Goal: Task Accomplishment & Management: Manage account settings

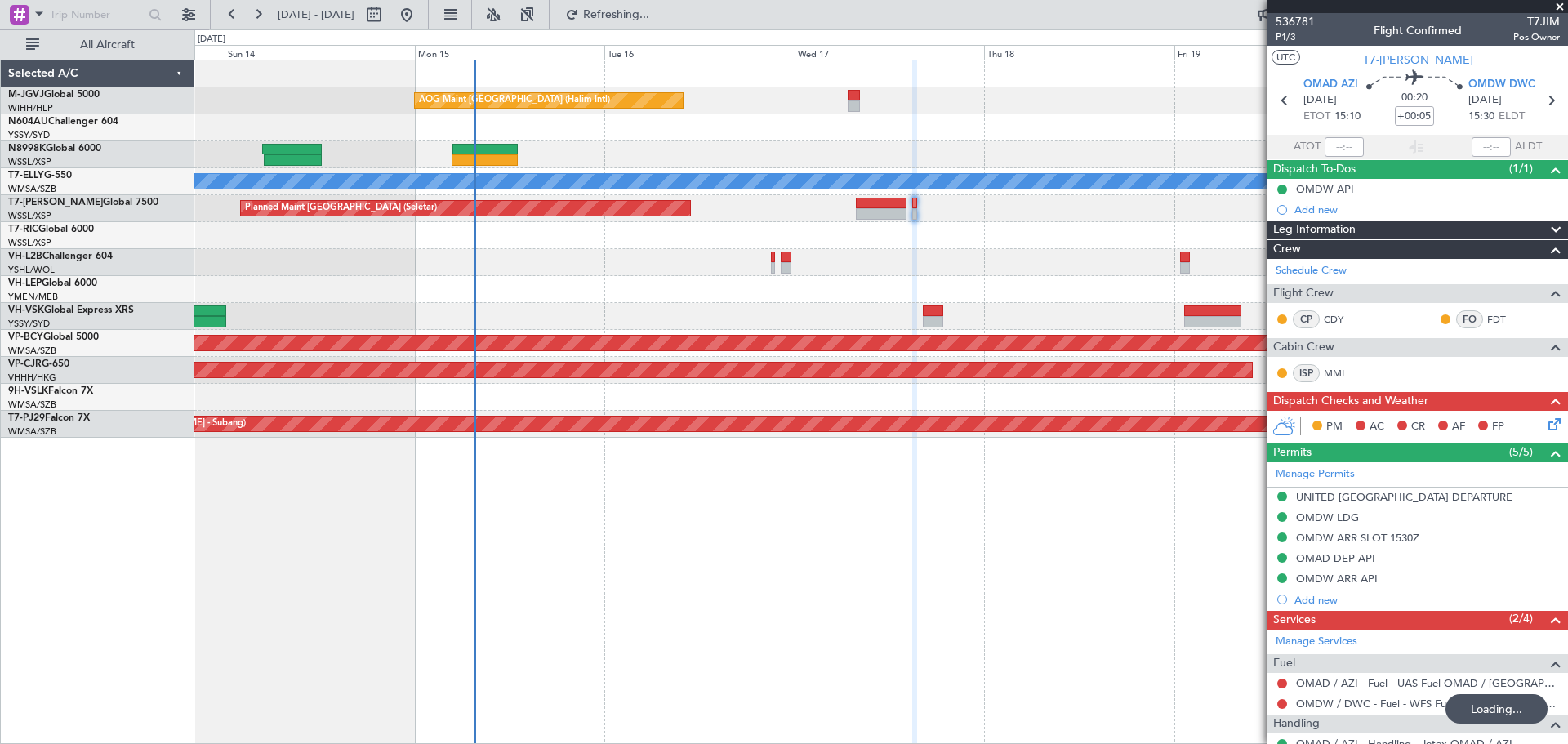
scroll to position [76, 0]
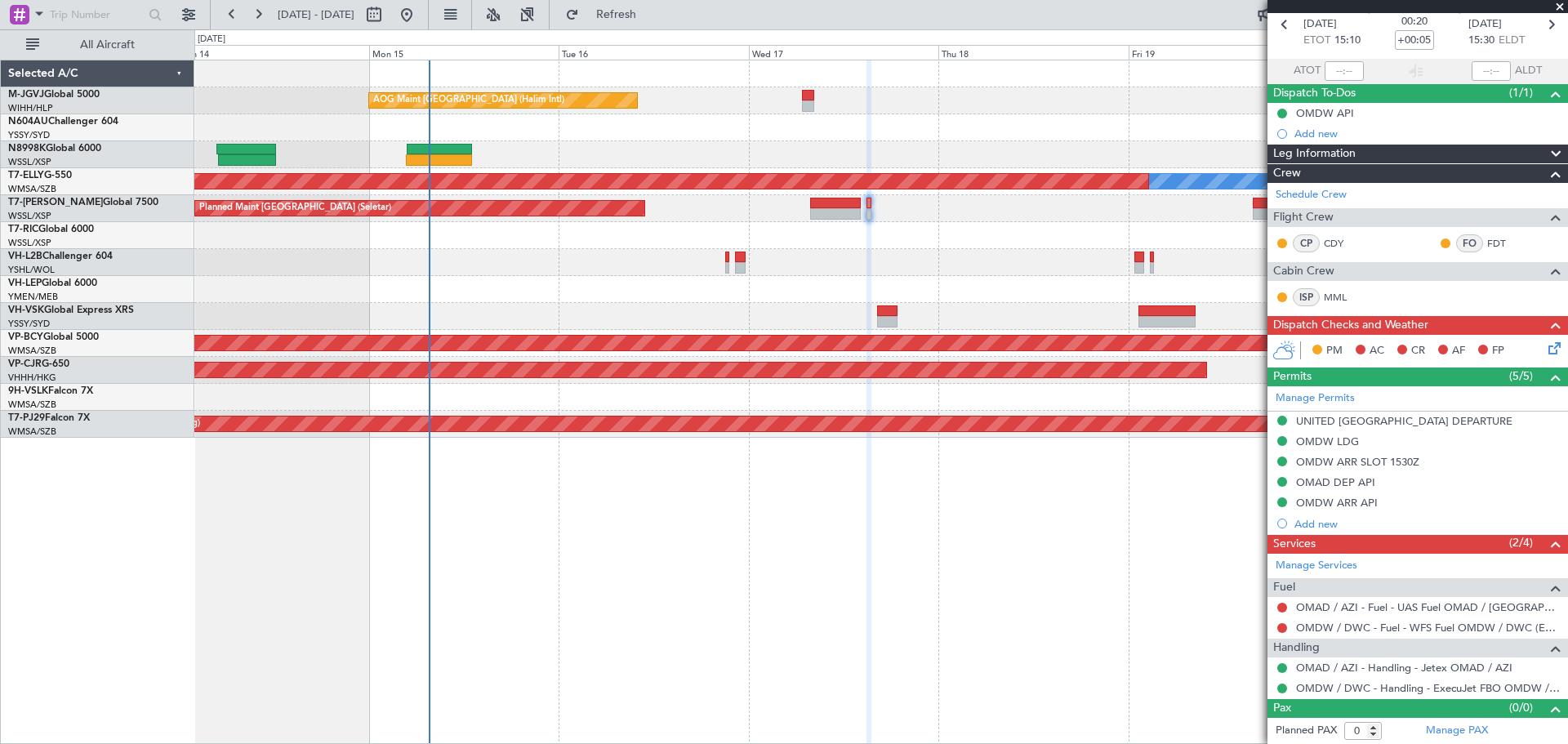
click at [550, 294] on div at bounding box center [881, 289] width 1373 height 27
click at [55, 93] on link "M-JGVJ Global 5000" at bounding box center [54, 95] width 92 height 10
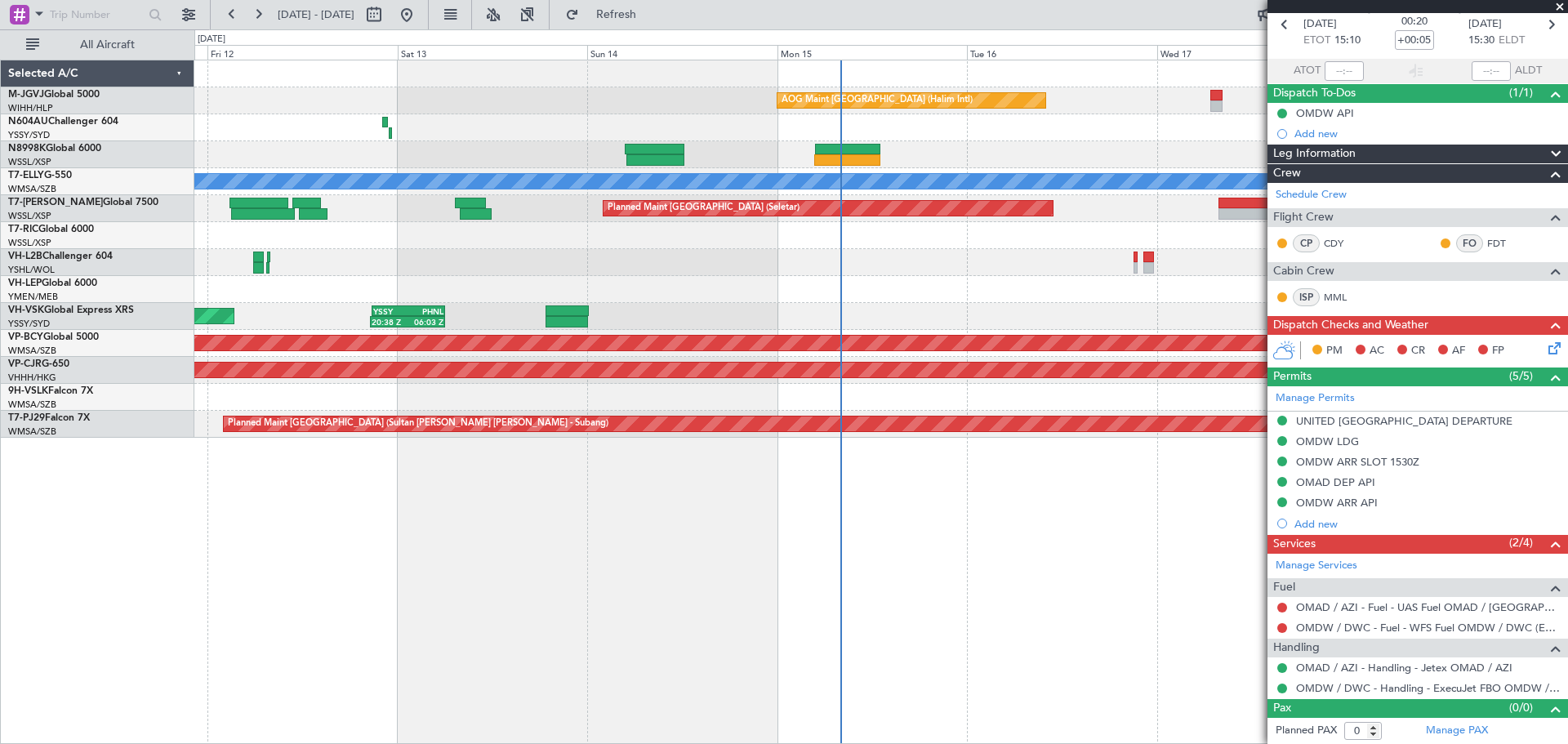
click at [772, 318] on div "YSSY 20:50 Z PHNL 06:05 Z 20:38 Z 06:03 Z Unplanned Maint Sydney ([PERSON_NAME]…" at bounding box center [881, 316] width 1373 height 27
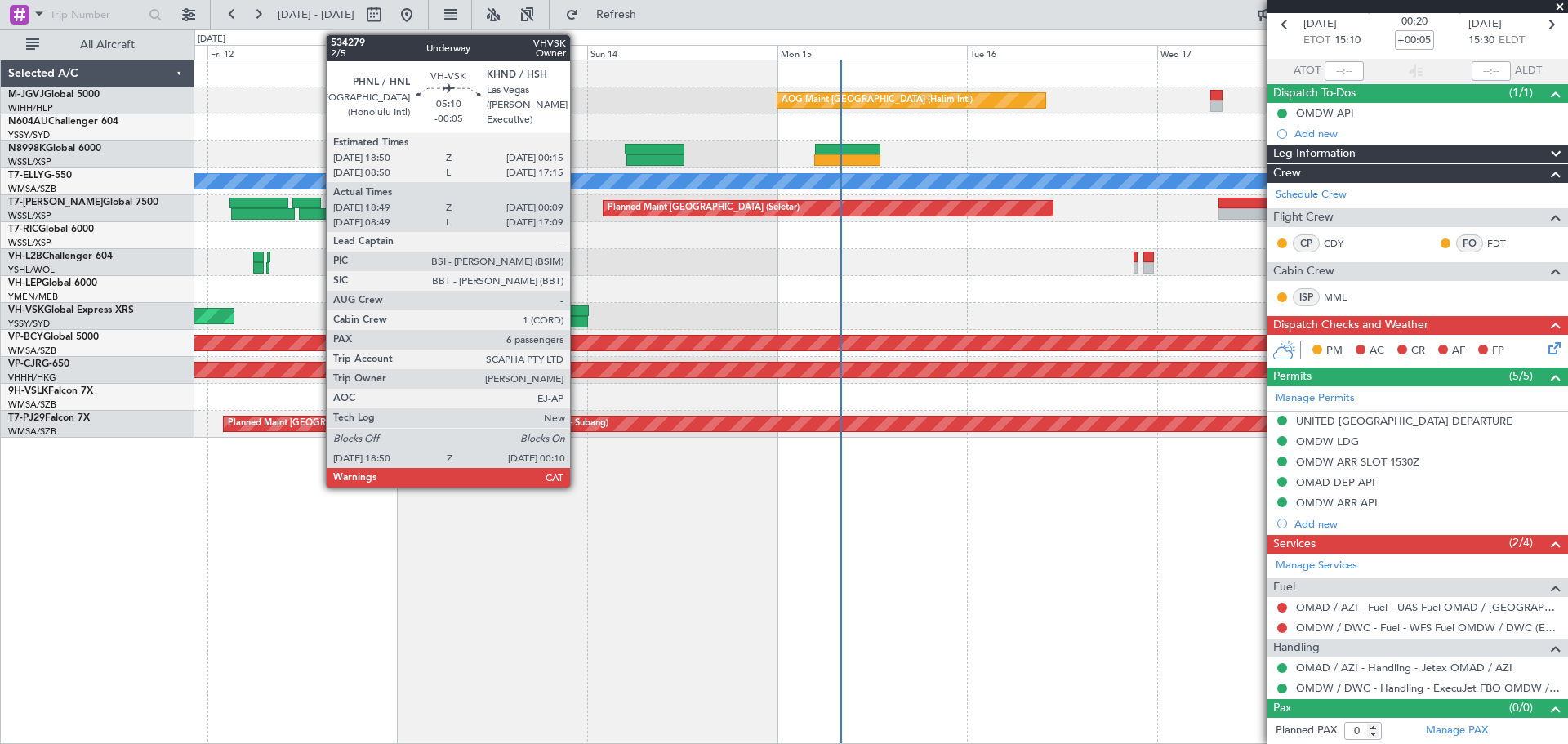
click at [577, 317] on div at bounding box center [566, 322] width 43 height 12
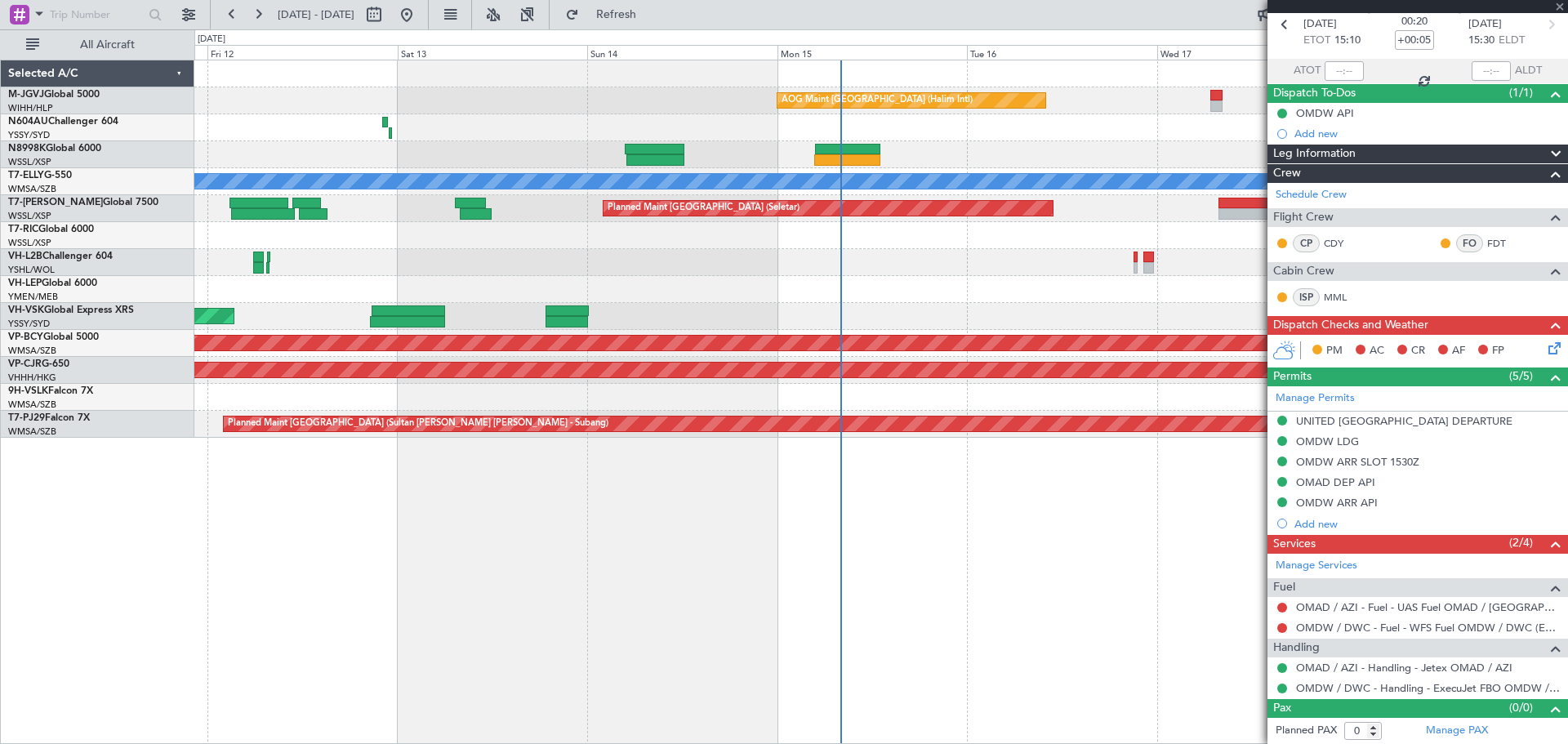
type input "-00:05"
type input "18:59"
type input "00:04"
type input "6"
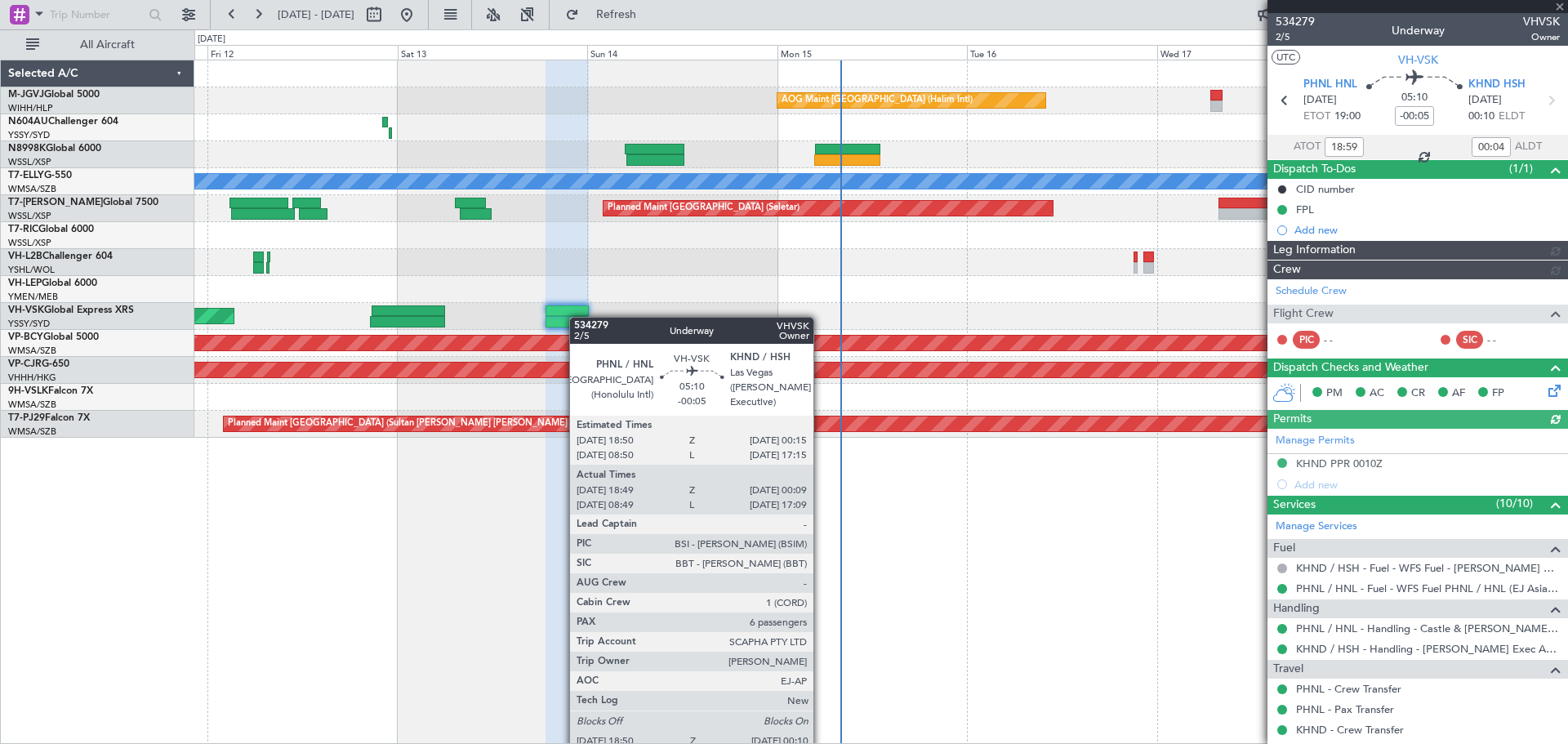
type input "[PERSON_NAME] (BTA)"
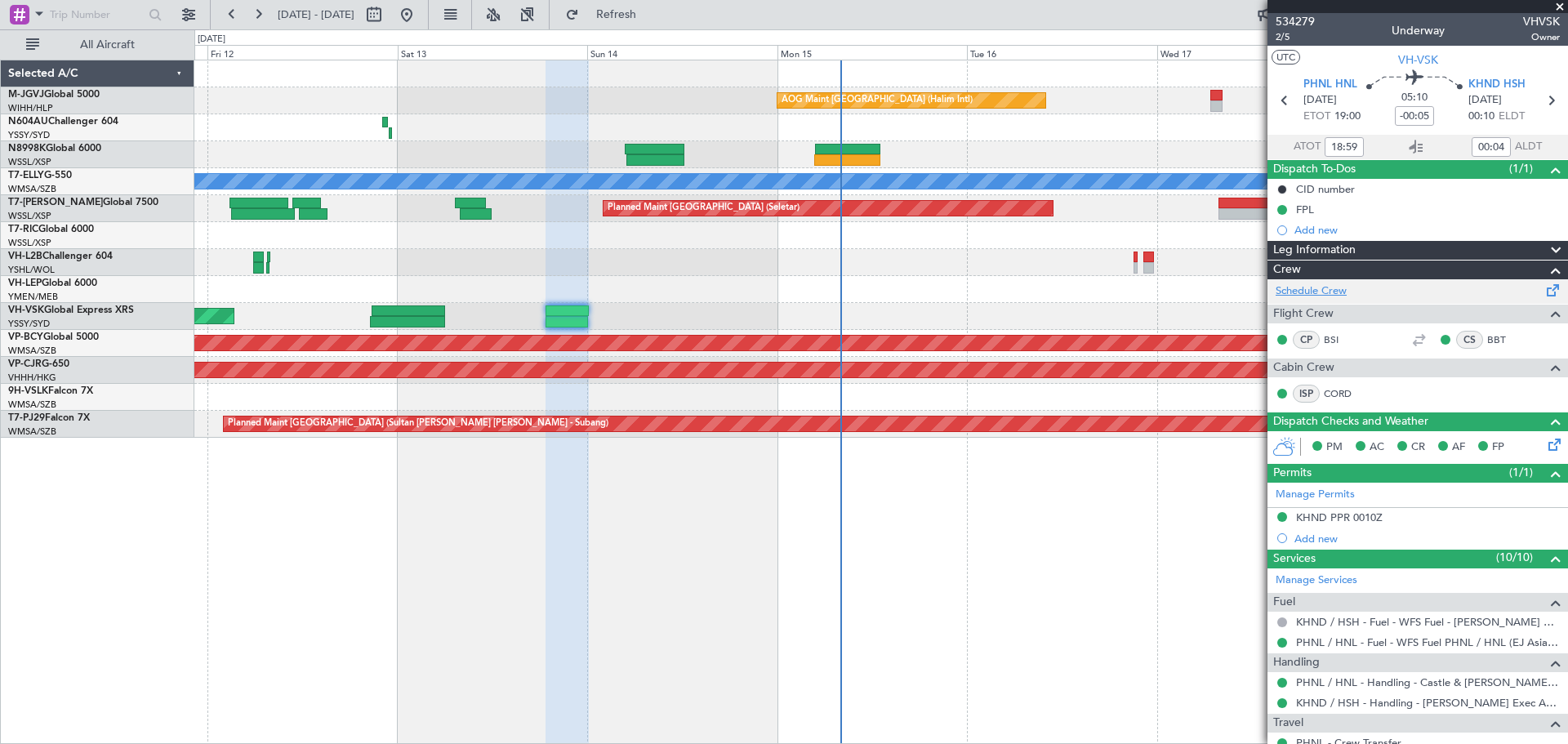
click at [1309, 298] on link "Schedule Crew" at bounding box center [1310, 292] width 71 height 17
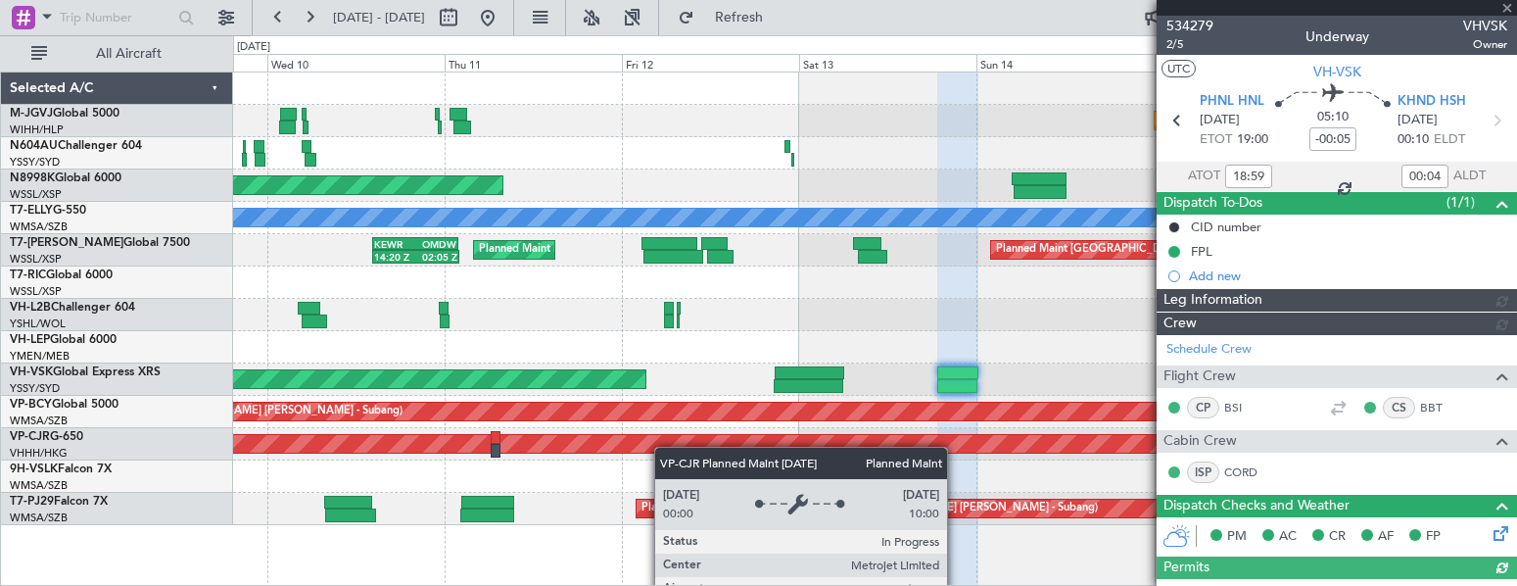
type input "[PERSON_NAME] (BTA)"
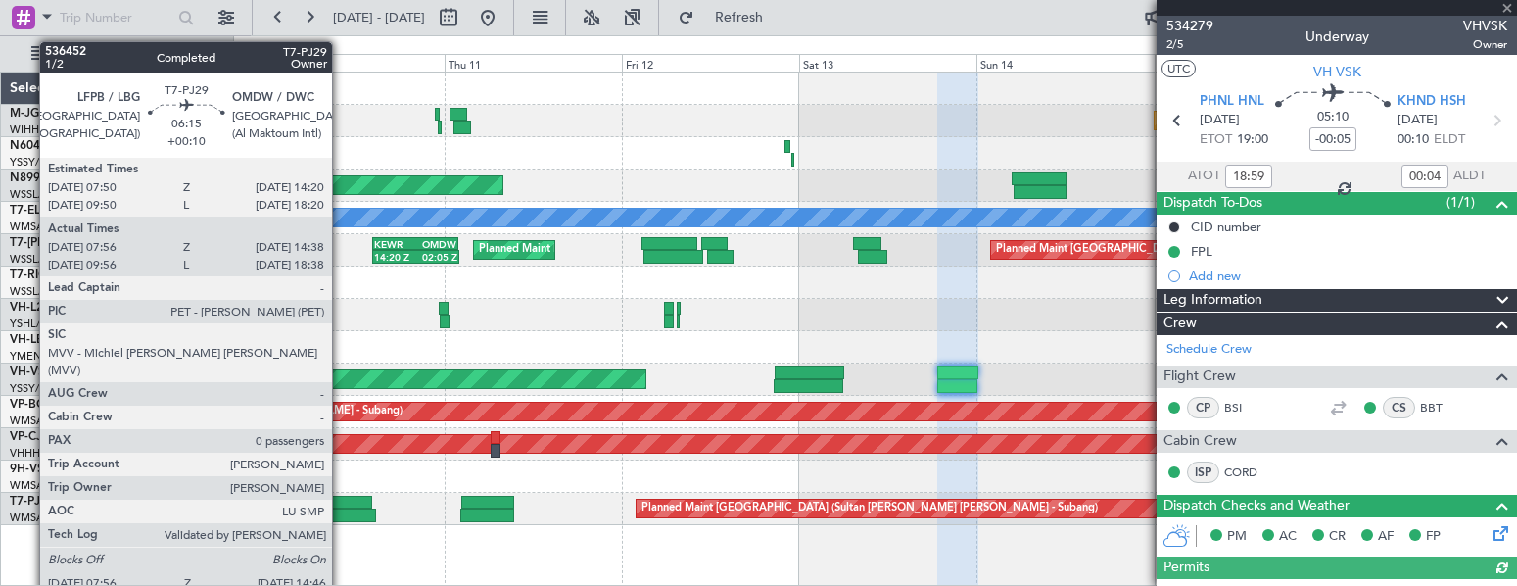
click at [342, 509] on div at bounding box center [350, 515] width 51 height 14
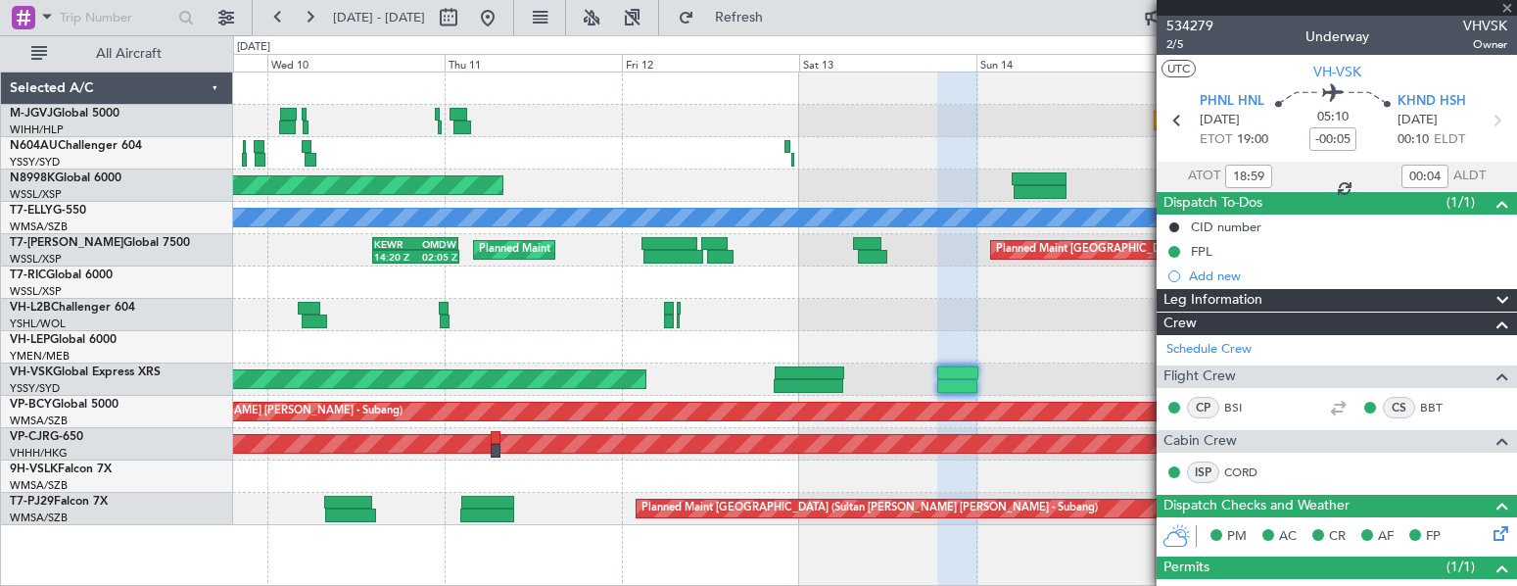
type input "+00:10"
type input "08:06"
type input "14:33"
type input "0"
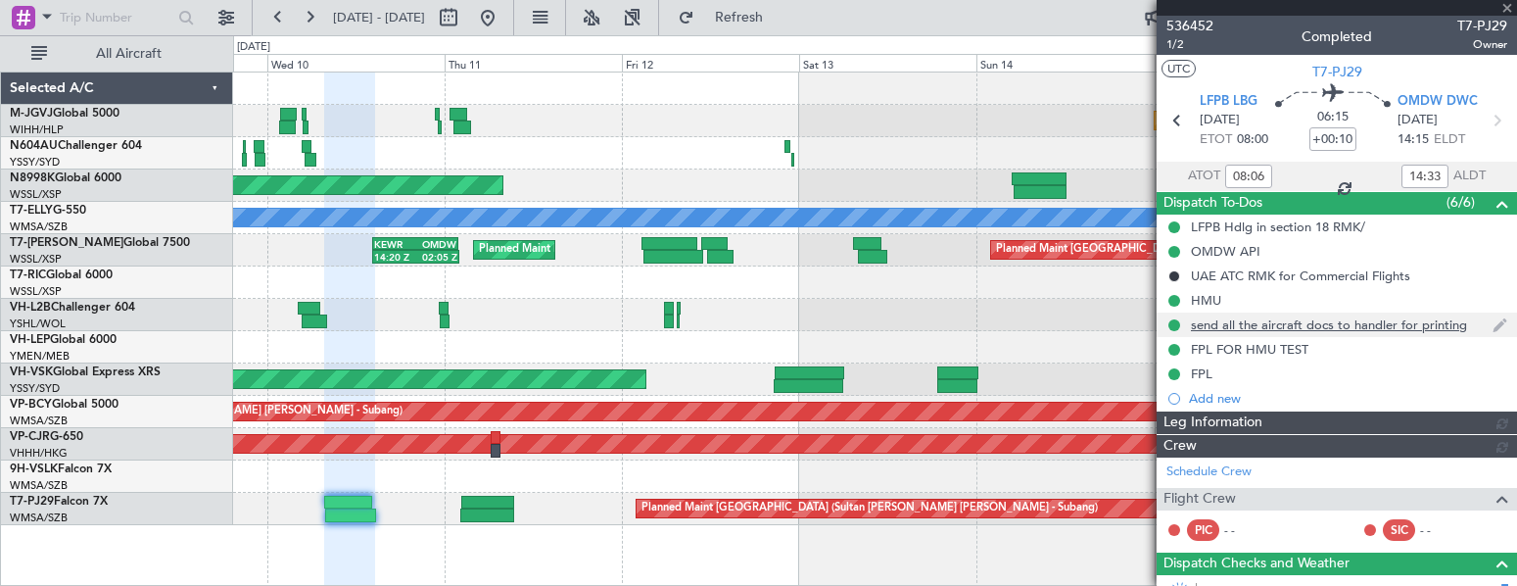
type input "[PERSON_NAME] (BTA)"
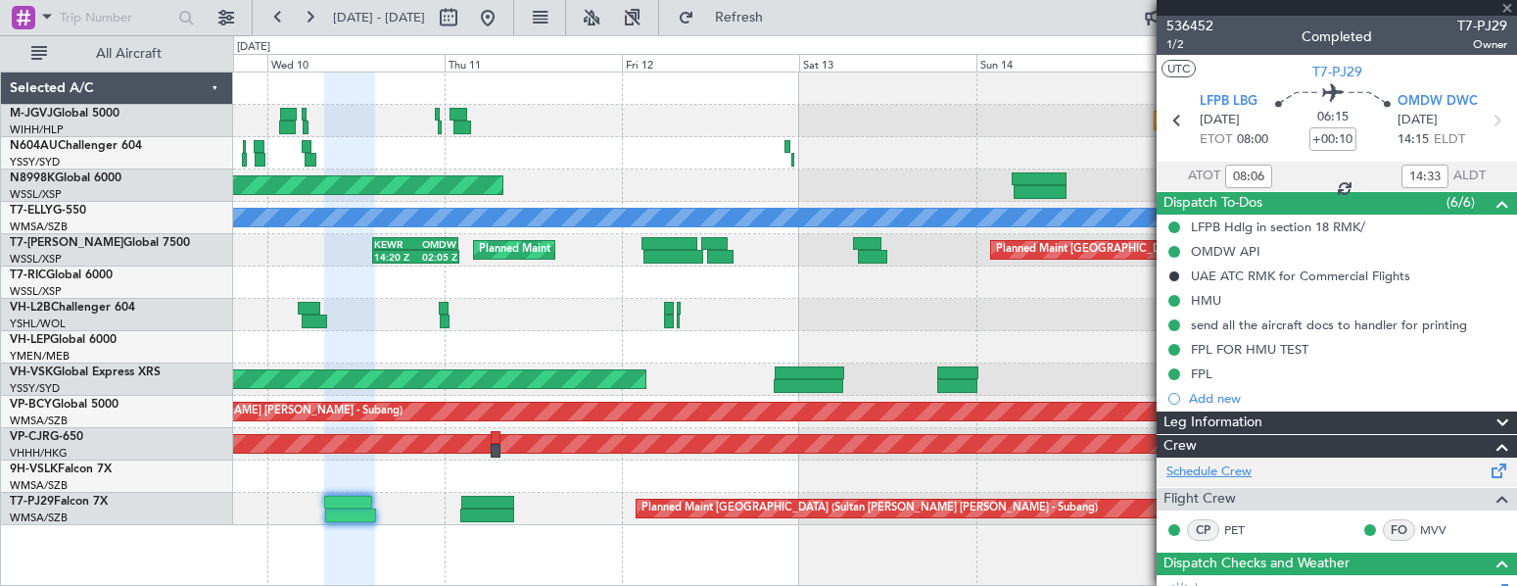
click at [1217, 470] on link "Schedule Crew" at bounding box center [1208, 472] width 85 height 20
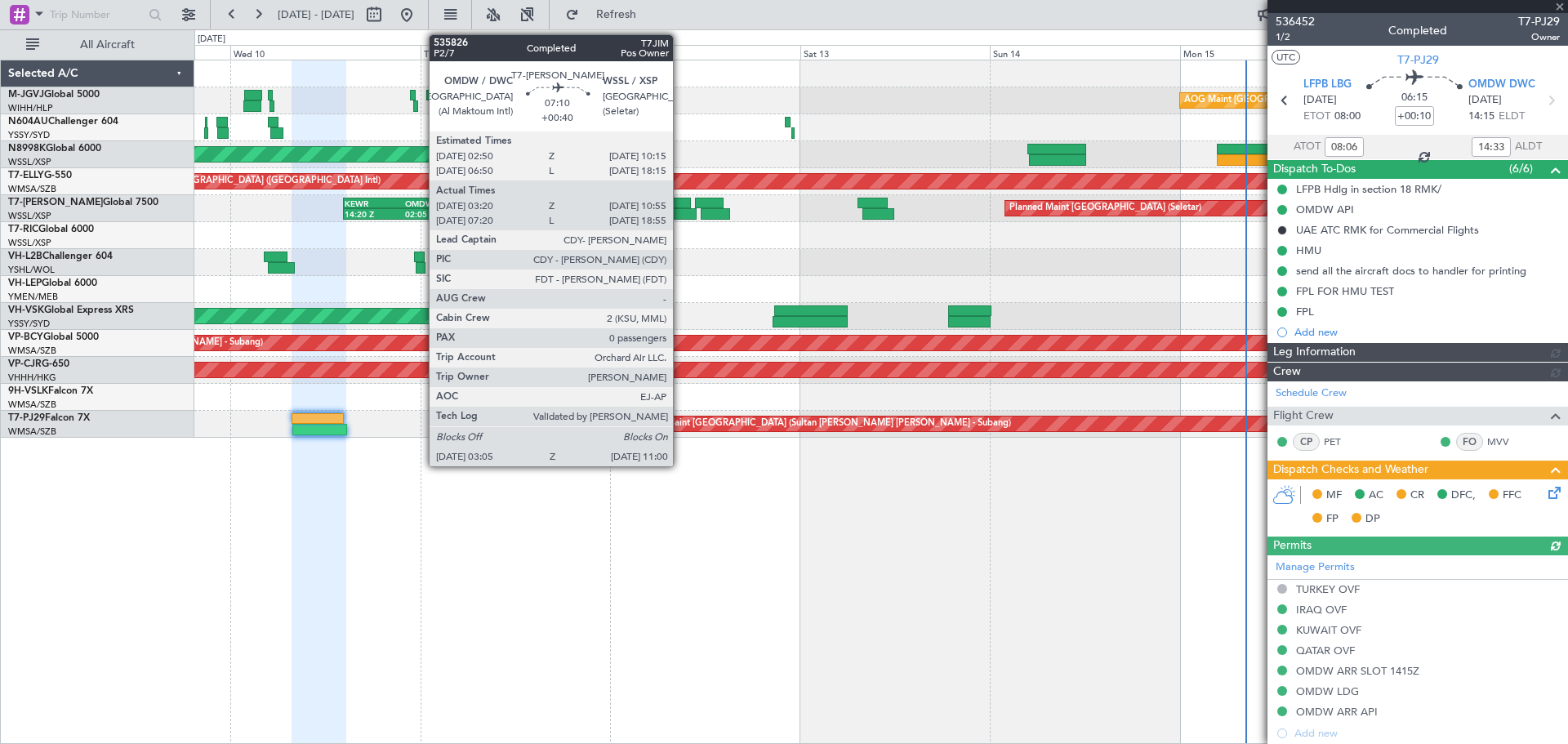
type input "[PERSON_NAME] (BTA)"
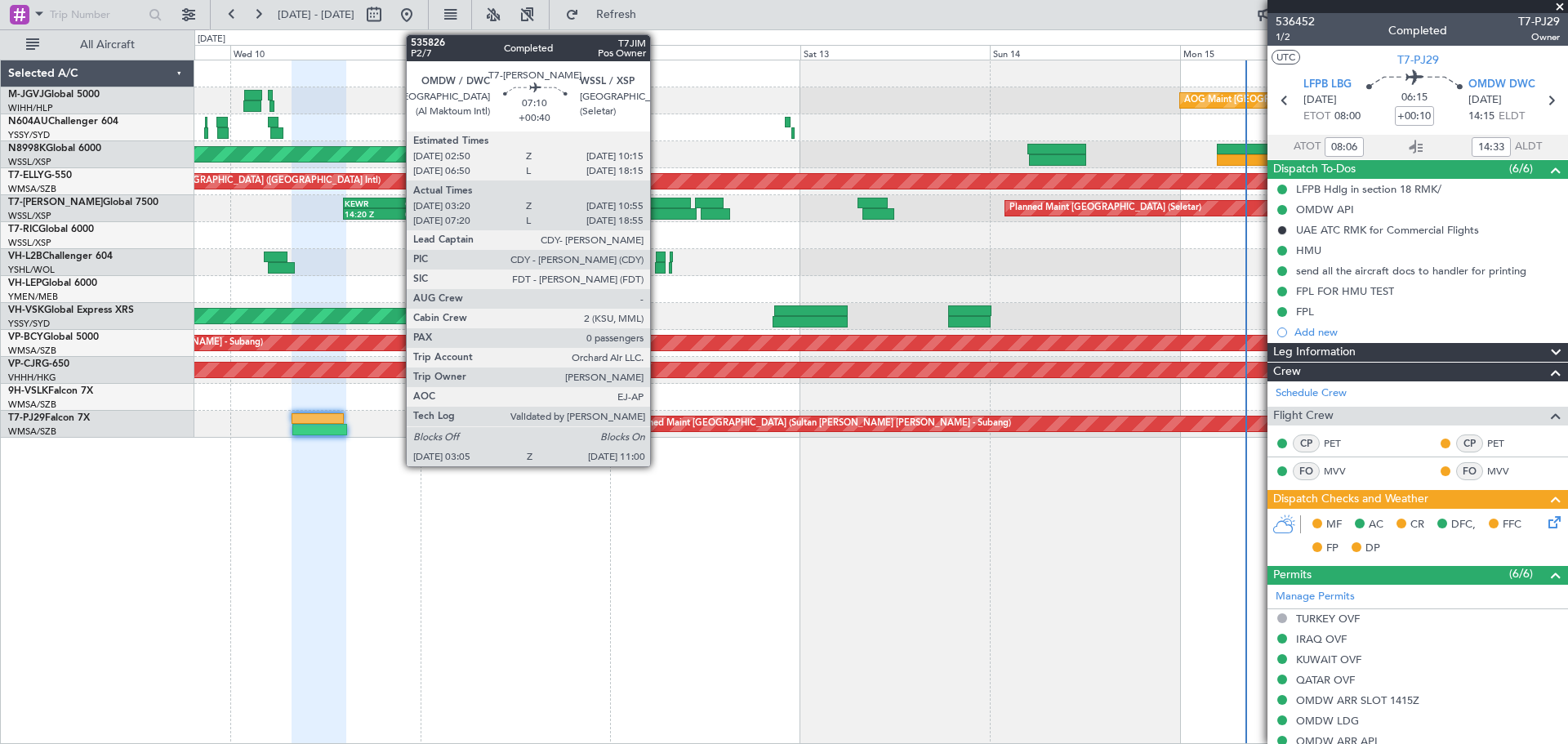
click at [657, 211] on div at bounding box center [665, 214] width 63 height 12
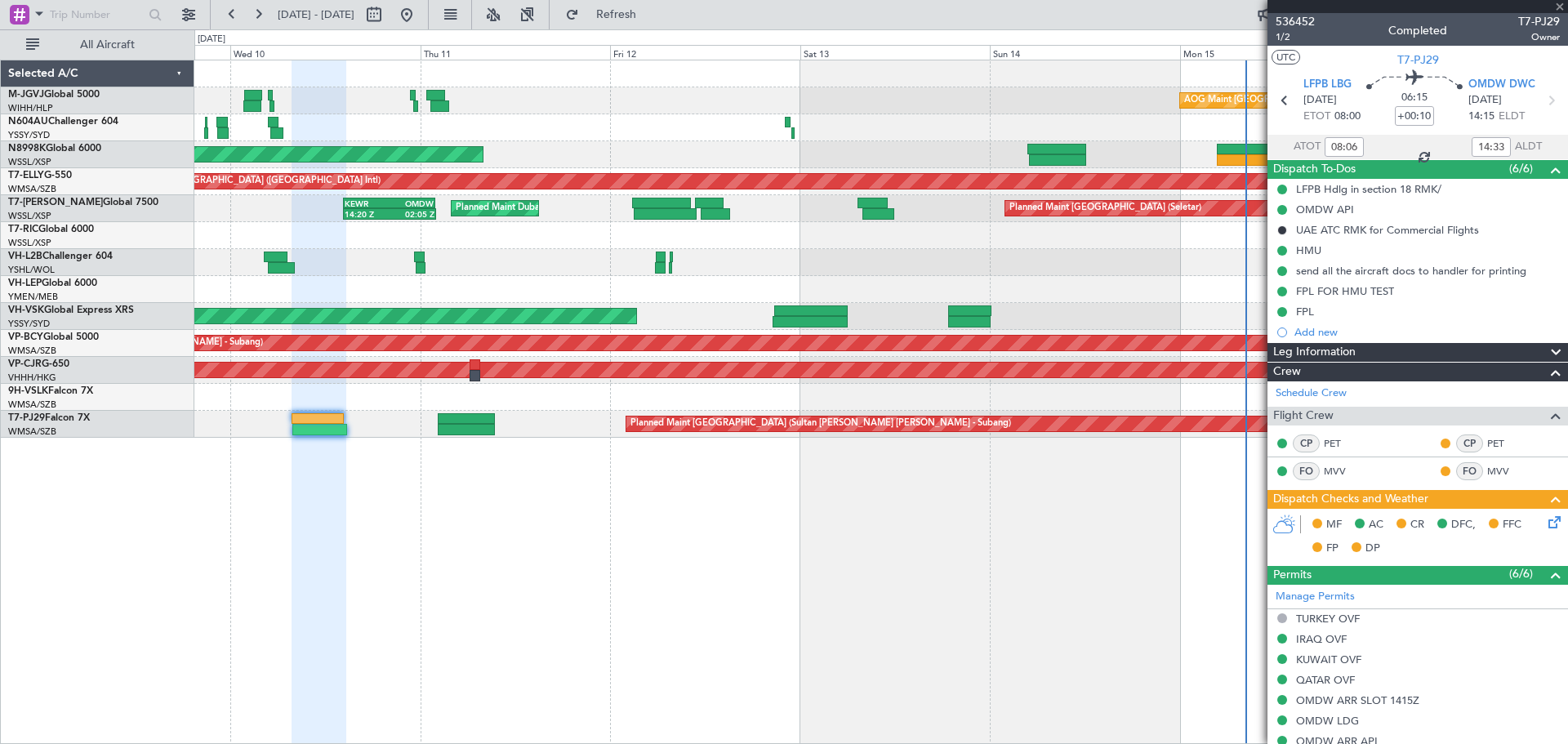
type input "+00:40"
type input "03:30"
type input "10:50"
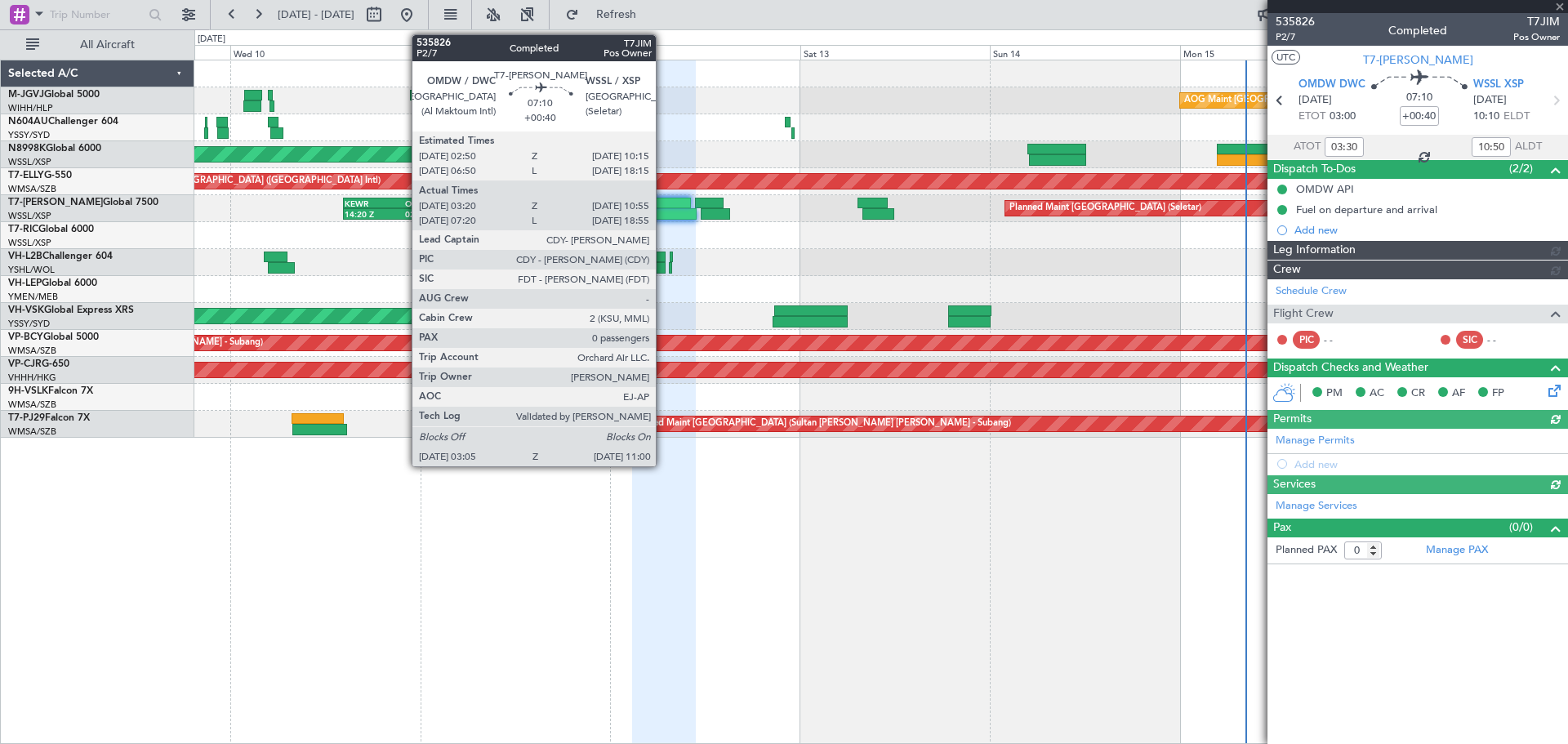
type input "[PERSON_NAME] (KYA)"
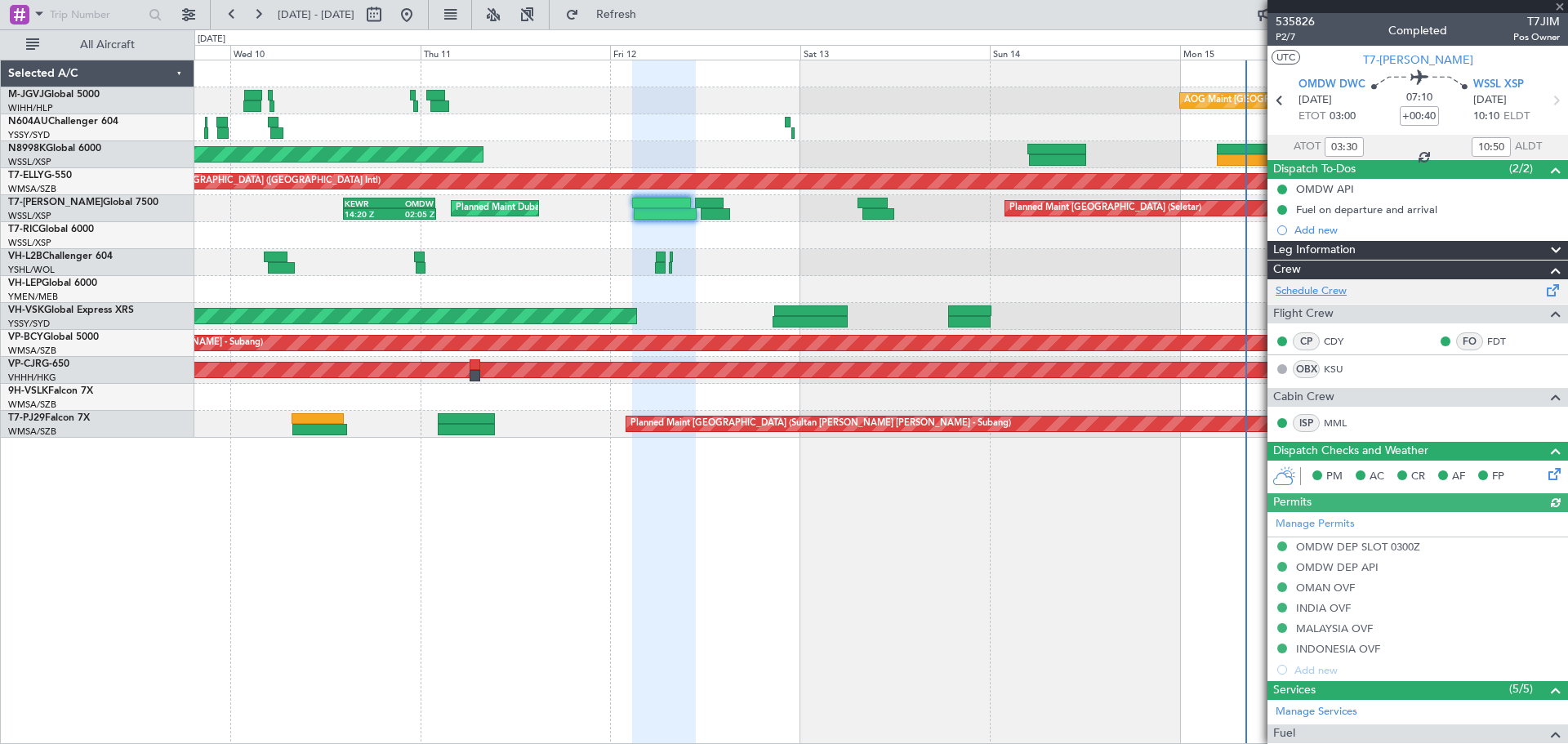
click at [1335, 293] on link "Schedule Crew" at bounding box center [1310, 292] width 71 height 17
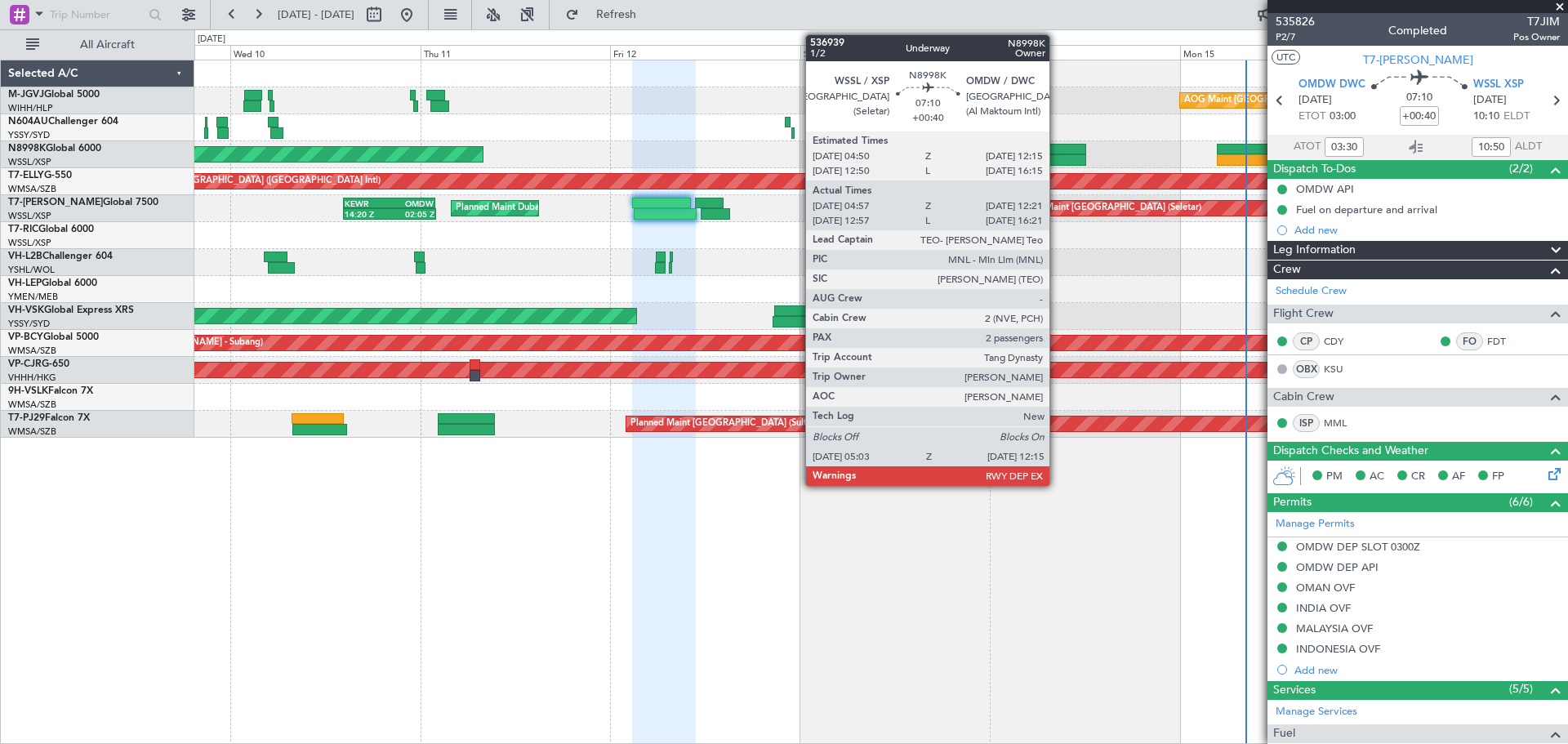
click at [1057, 154] on div at bounding box center [1058, 160] width 58 height 12
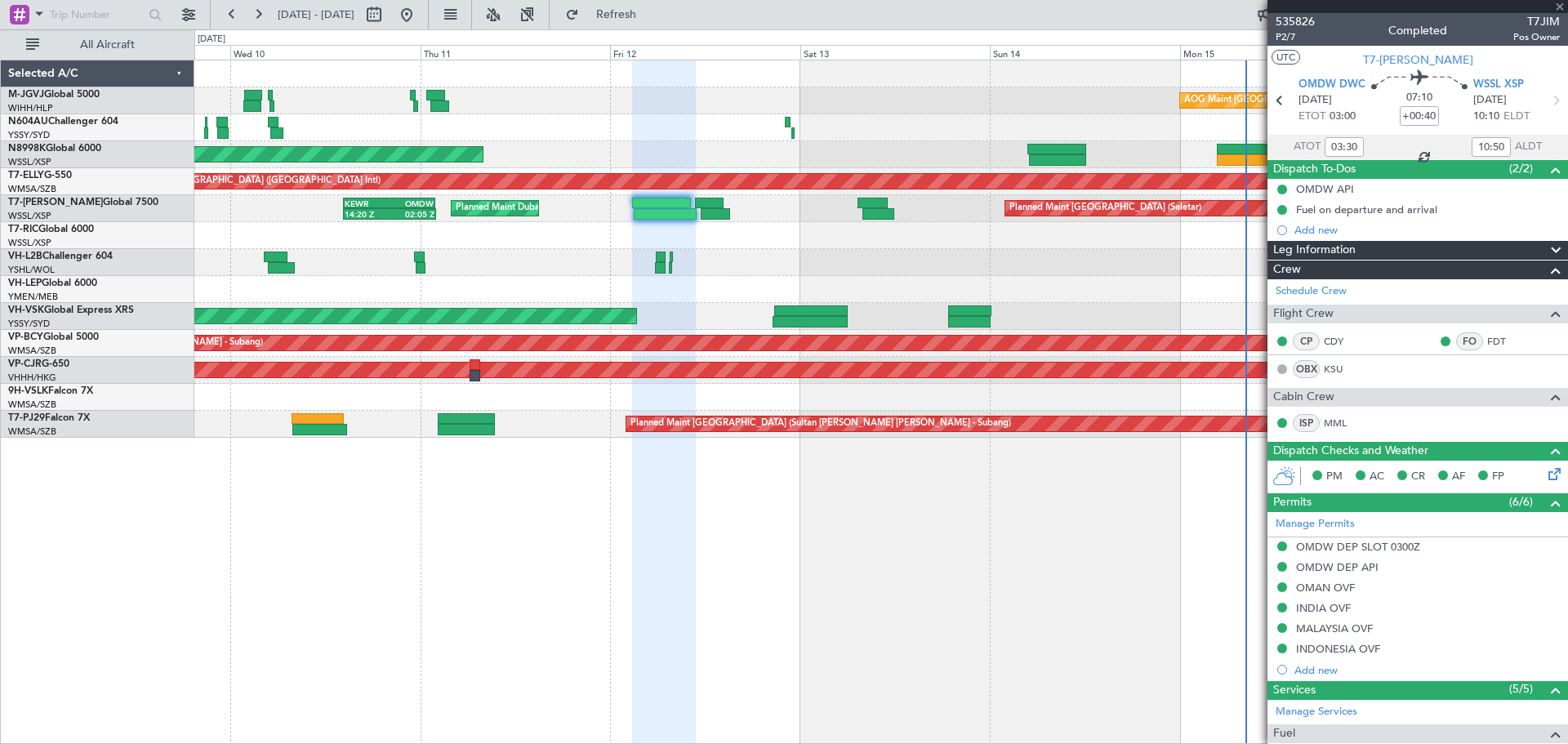
type input "05:07"
type input "12:16"
type input "2"
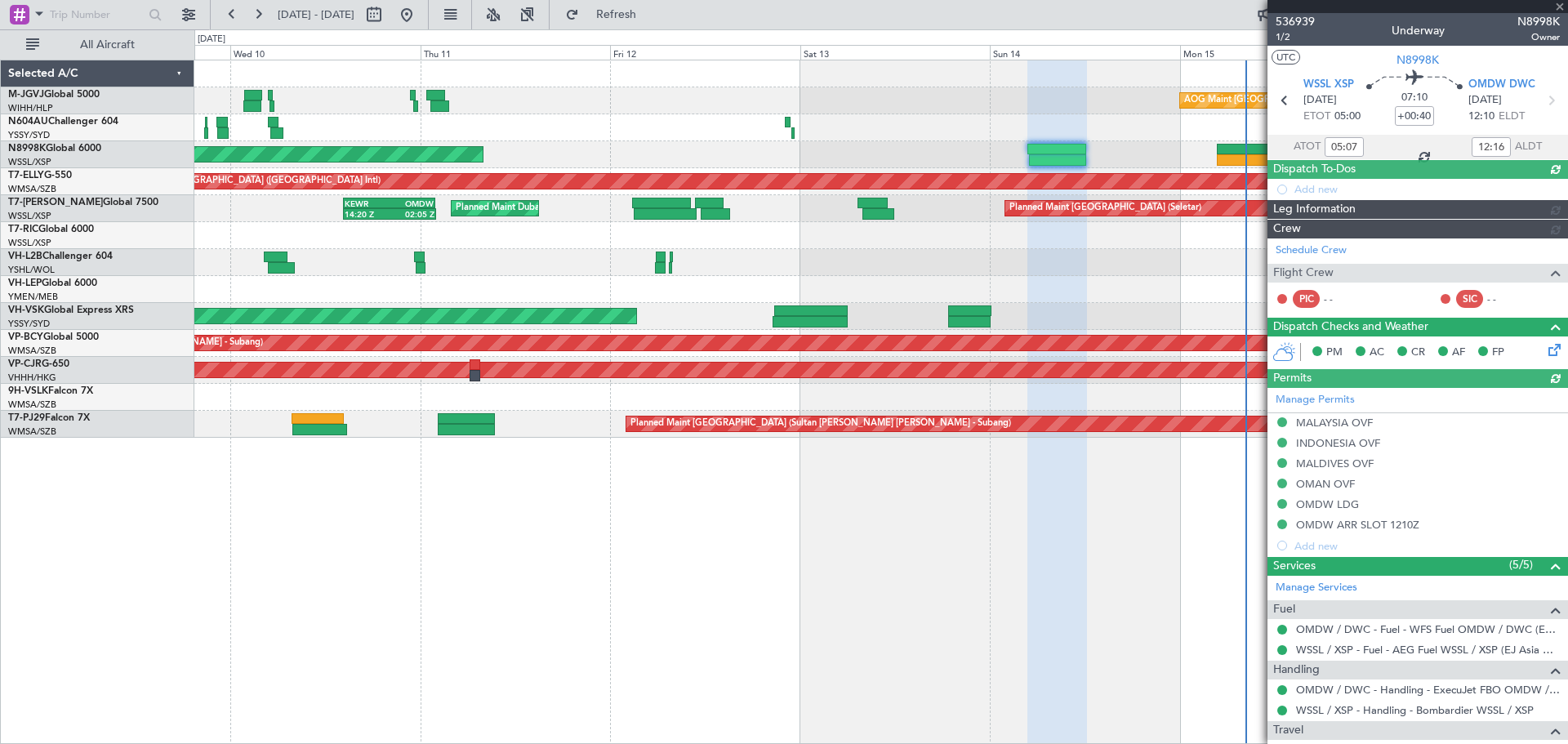
type input "[PERSON_NAME] (BTA)"
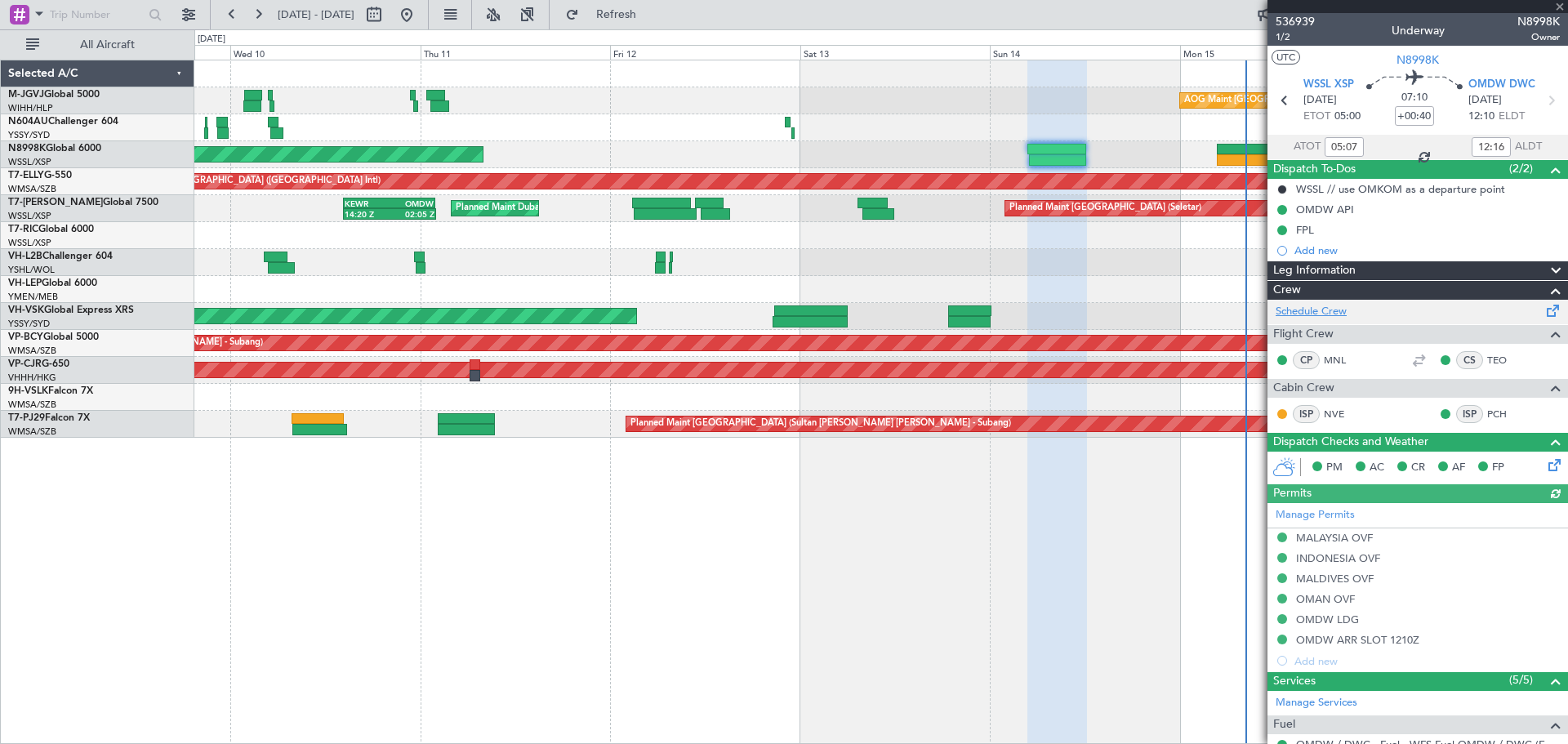
click at [1308, 309] on link "Schedule Crew" at bounding box center [1310, 312] width 71 height 17
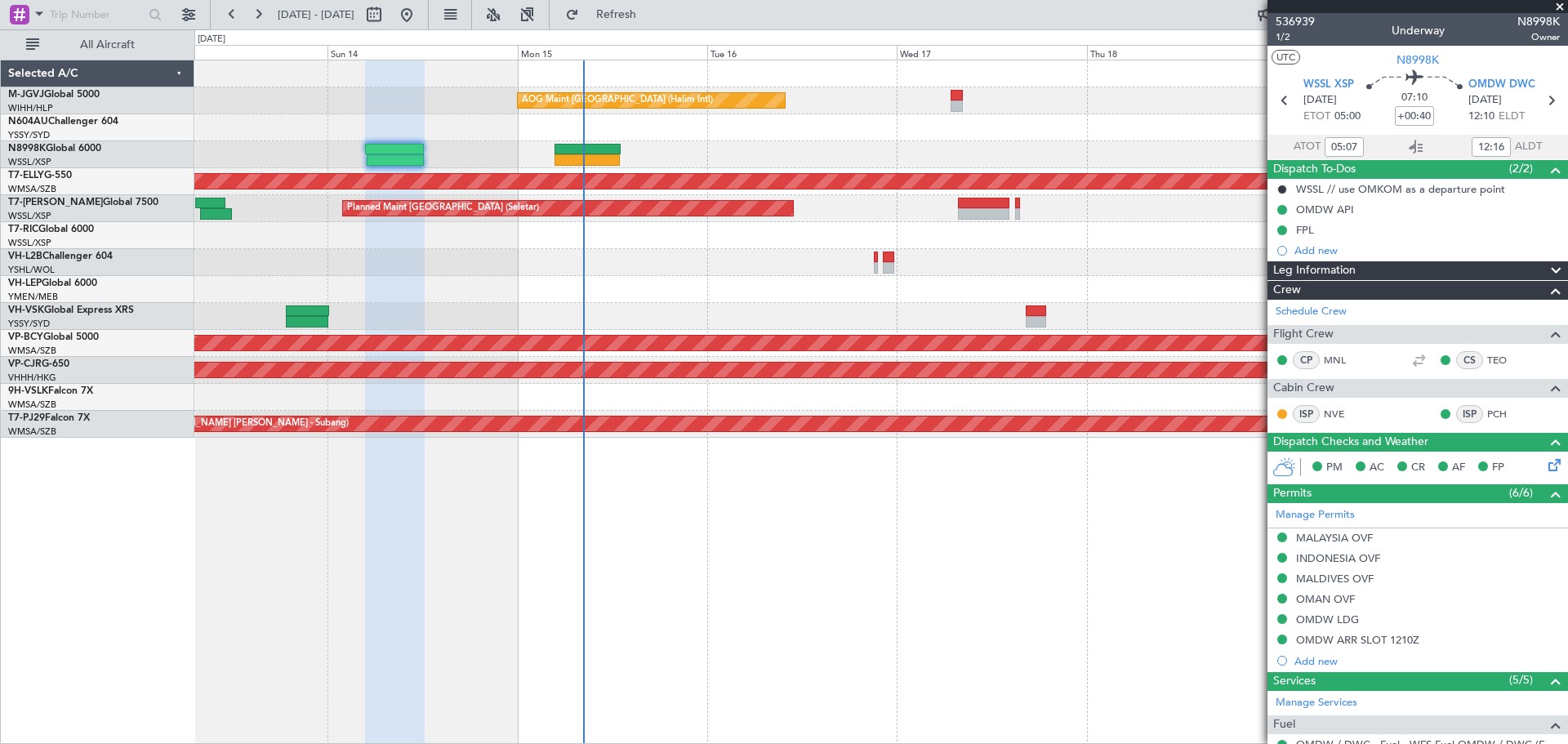
click at [473, 605] on div "AOG Maint [GEOGRAPHIC_DATA] (Halim Intl) [PERSON_NAME] Planned Maint [GEOGRAPHI…" at bounding box center [881, 401] width 1374 height 684
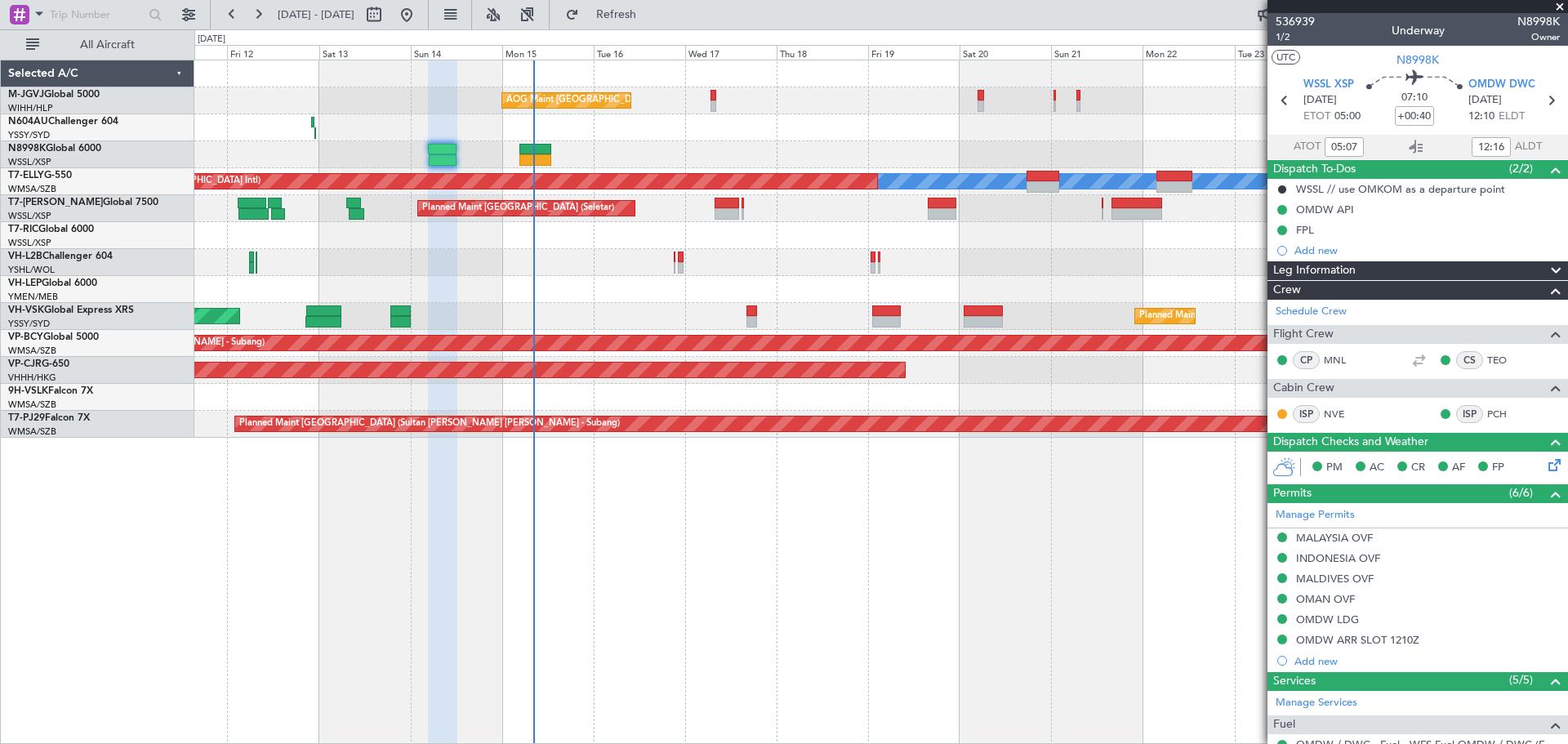
click at [778, 557] on div "AOG Maint [GEOGRAPHIC_DATA] (Halim Intl) Planned Maint [GEOGRAPHIC_DATA] (Selet…" at bounding box center [881, 401] width 1374 height 684
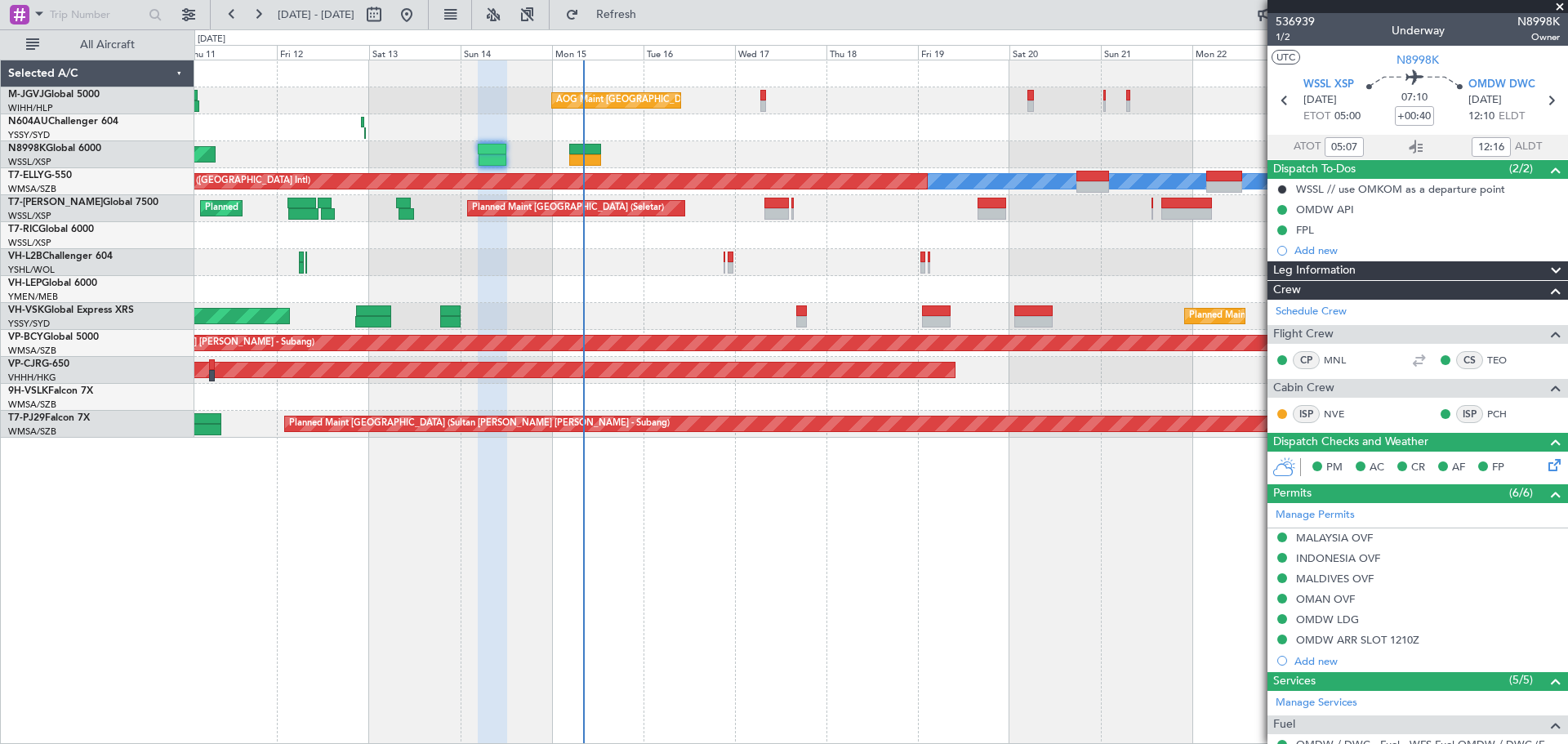
click at [611, 274] on div at bounding box center [881, 263] width 1373 height 27
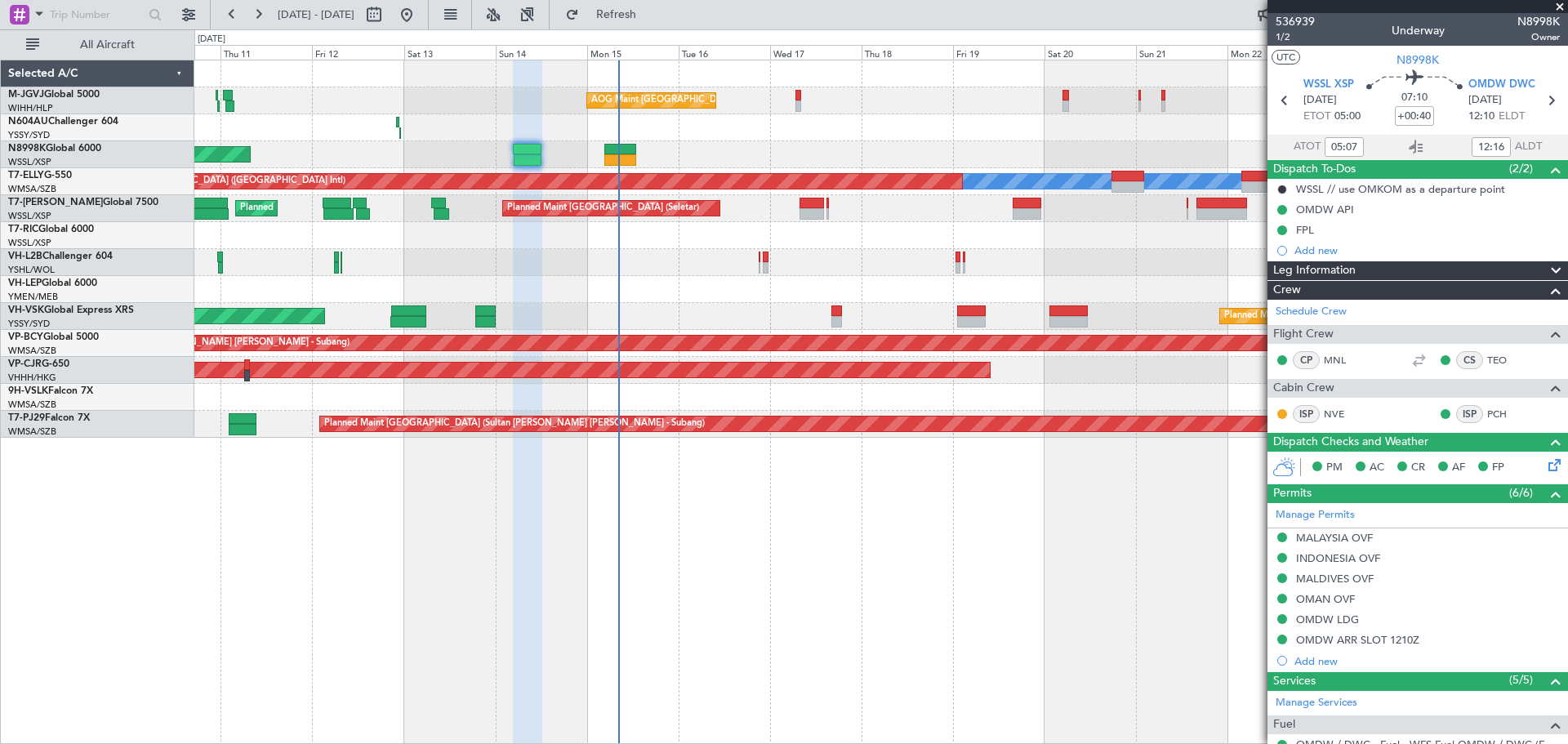
click at [702, 132] on div at bounding box center [881, 128] width 1373 height 27
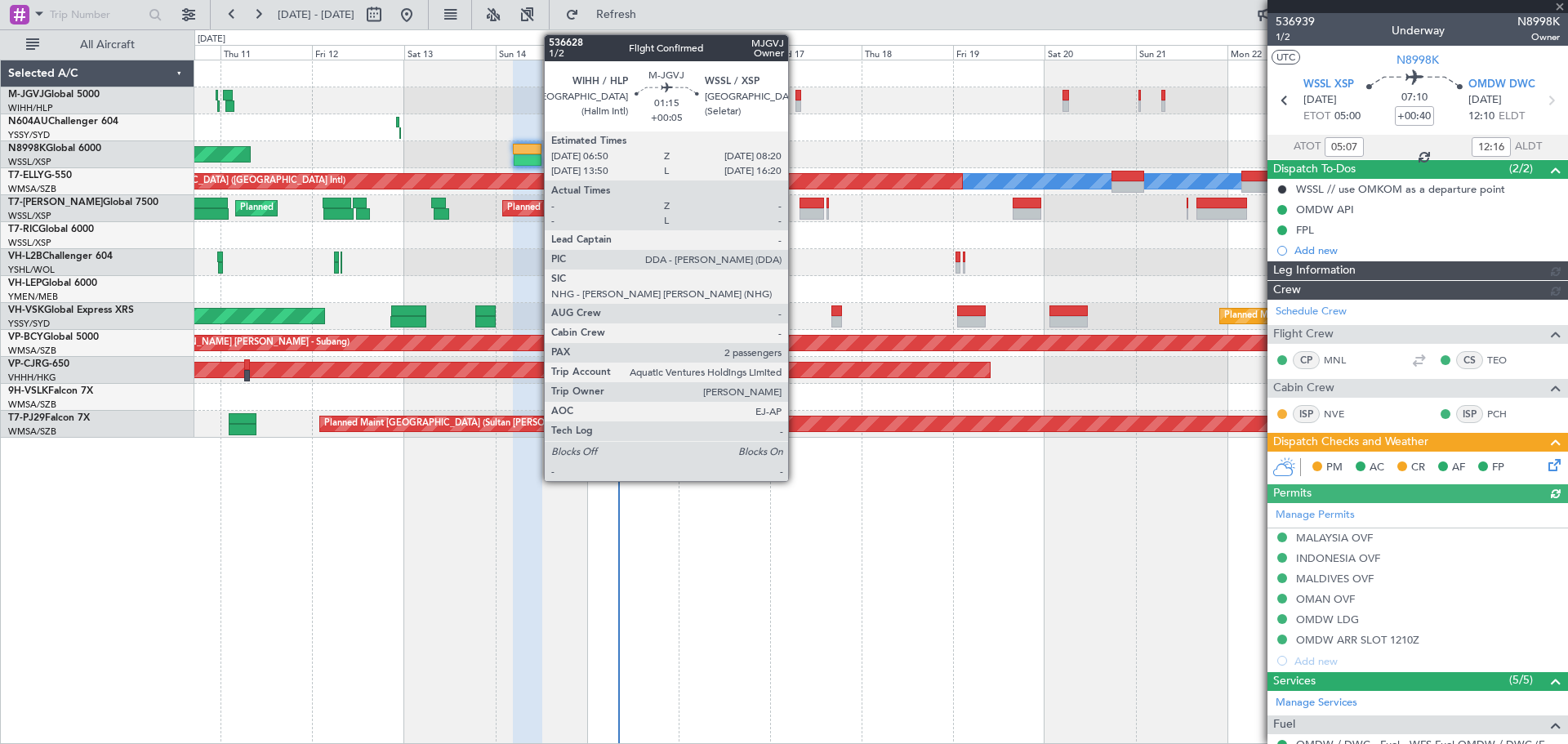
type input "[PERSON_NAME] (BTA)"
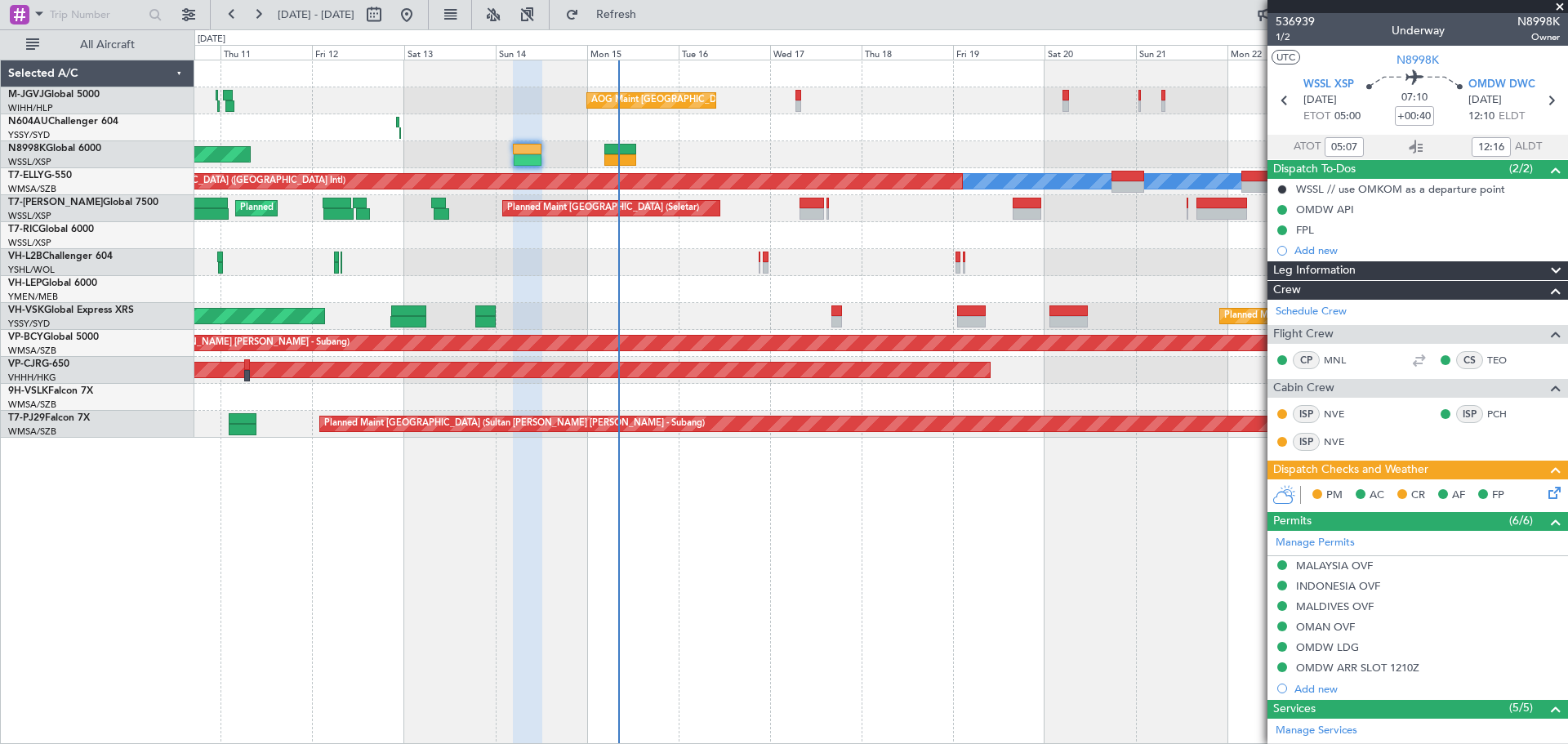
click at [1545, 493] on icon at bounding box center [1551, 490] width 13 height 13
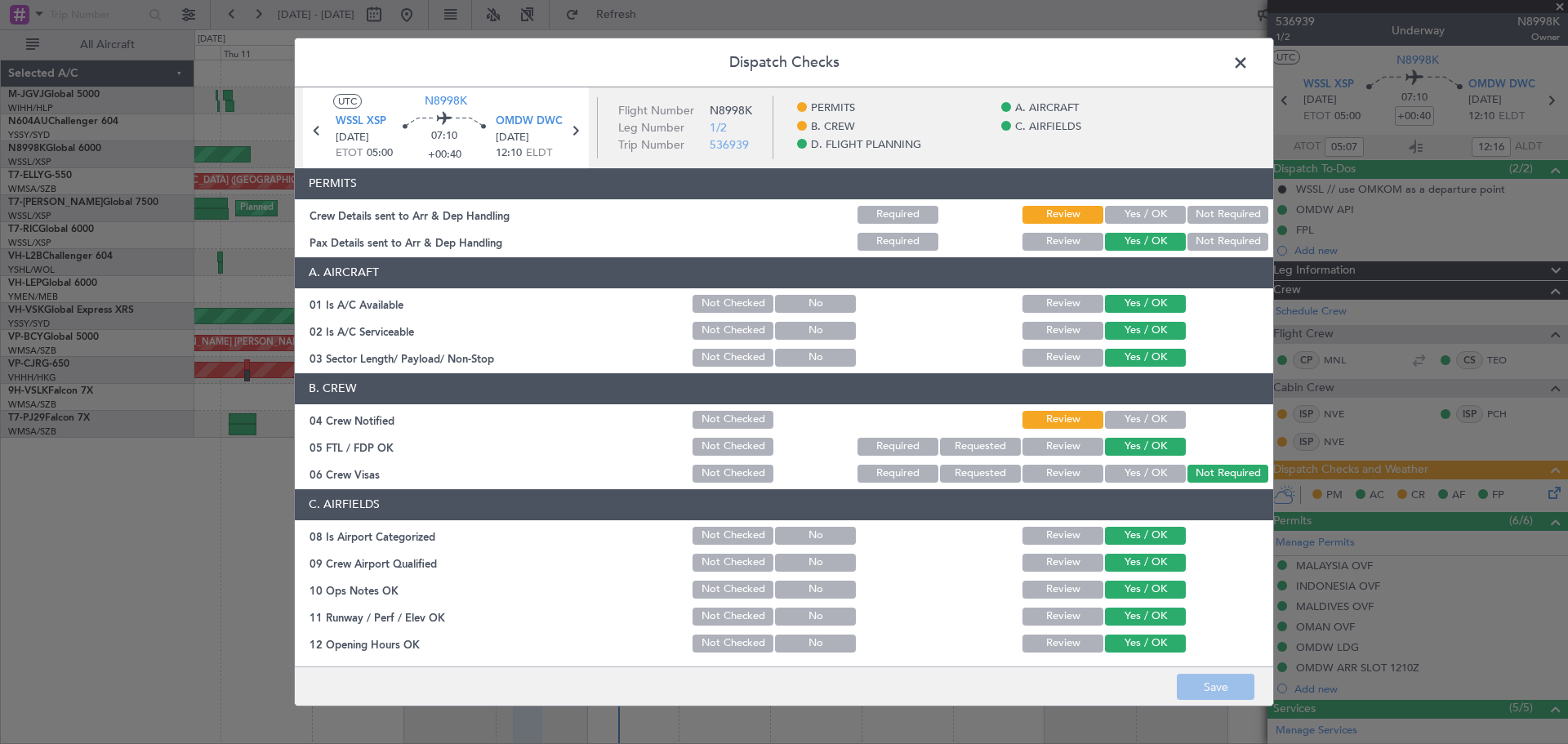
drag, startPoint x: 1148, startPoint y: 215, endPoint x: 1134, endPoint y: 240, distance: 28.7
click at [1147, 215] on button "Yes / OK" at bounding box center [1145, 215] width 81 height 18
click at [1123, 420] on button "Yes / OK" at bounding box center [1145, 420] width 81 height 18
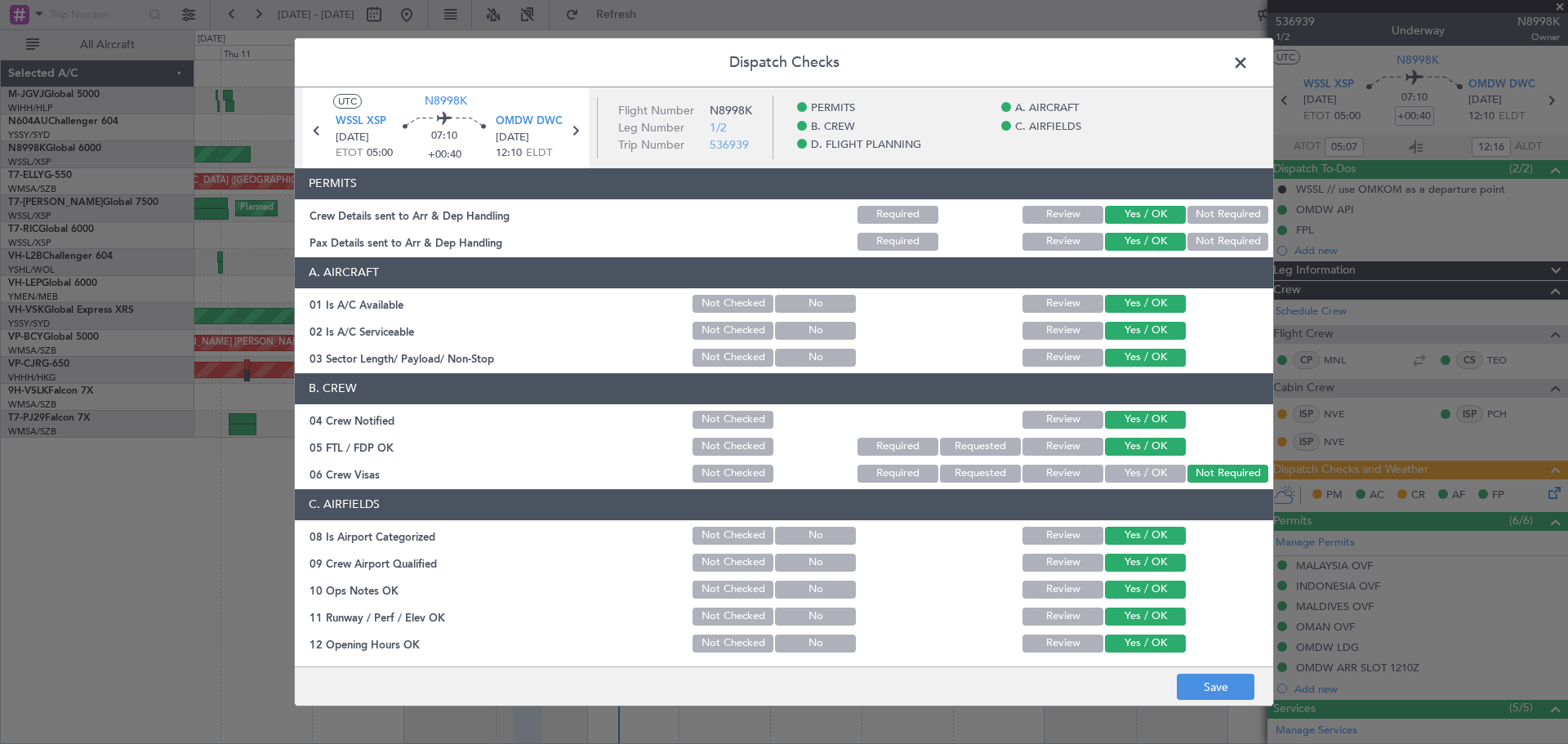
scroll to position [523, 0]
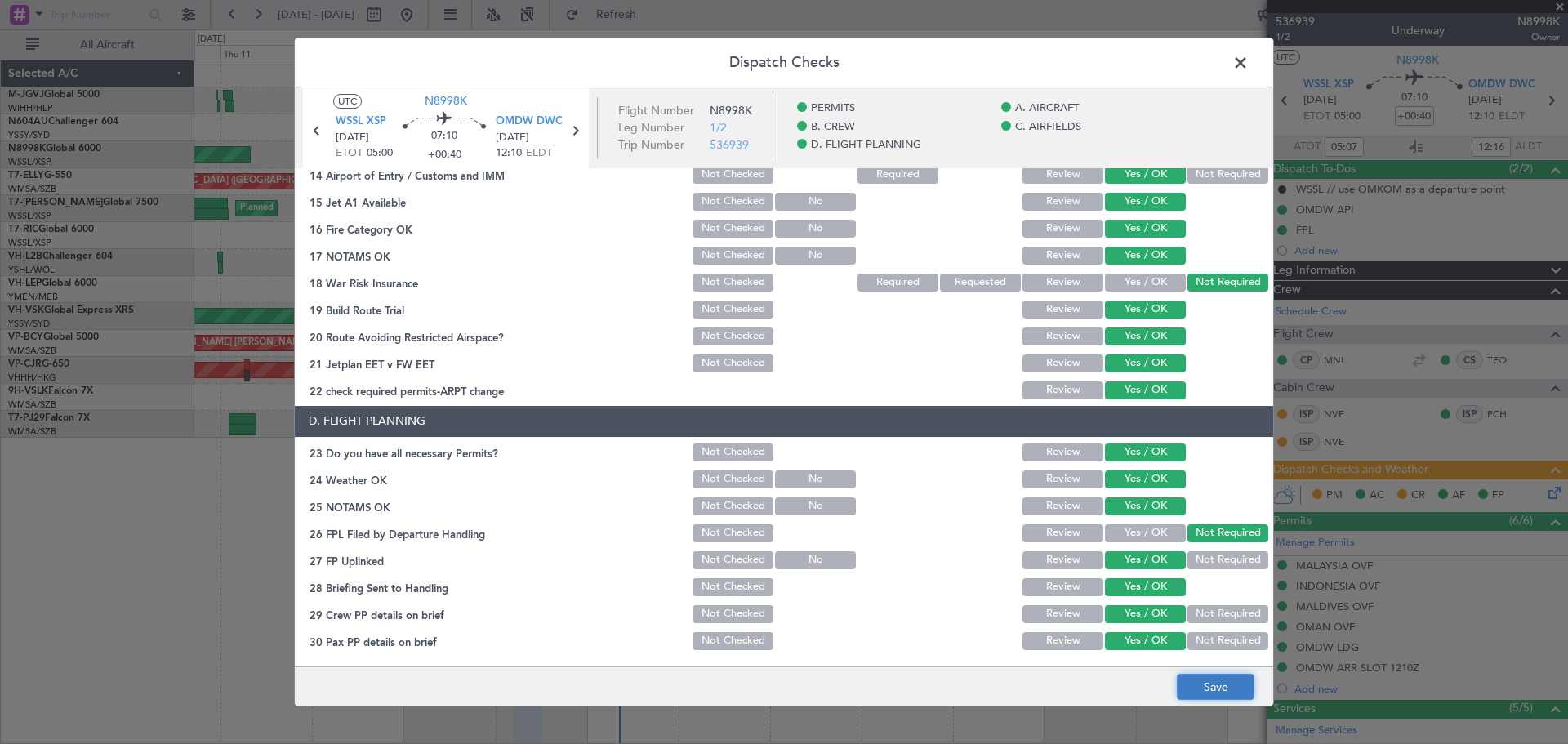
click at [1226, 685] on button "Save" at bounding box center [1215, 686] width 78 height 26
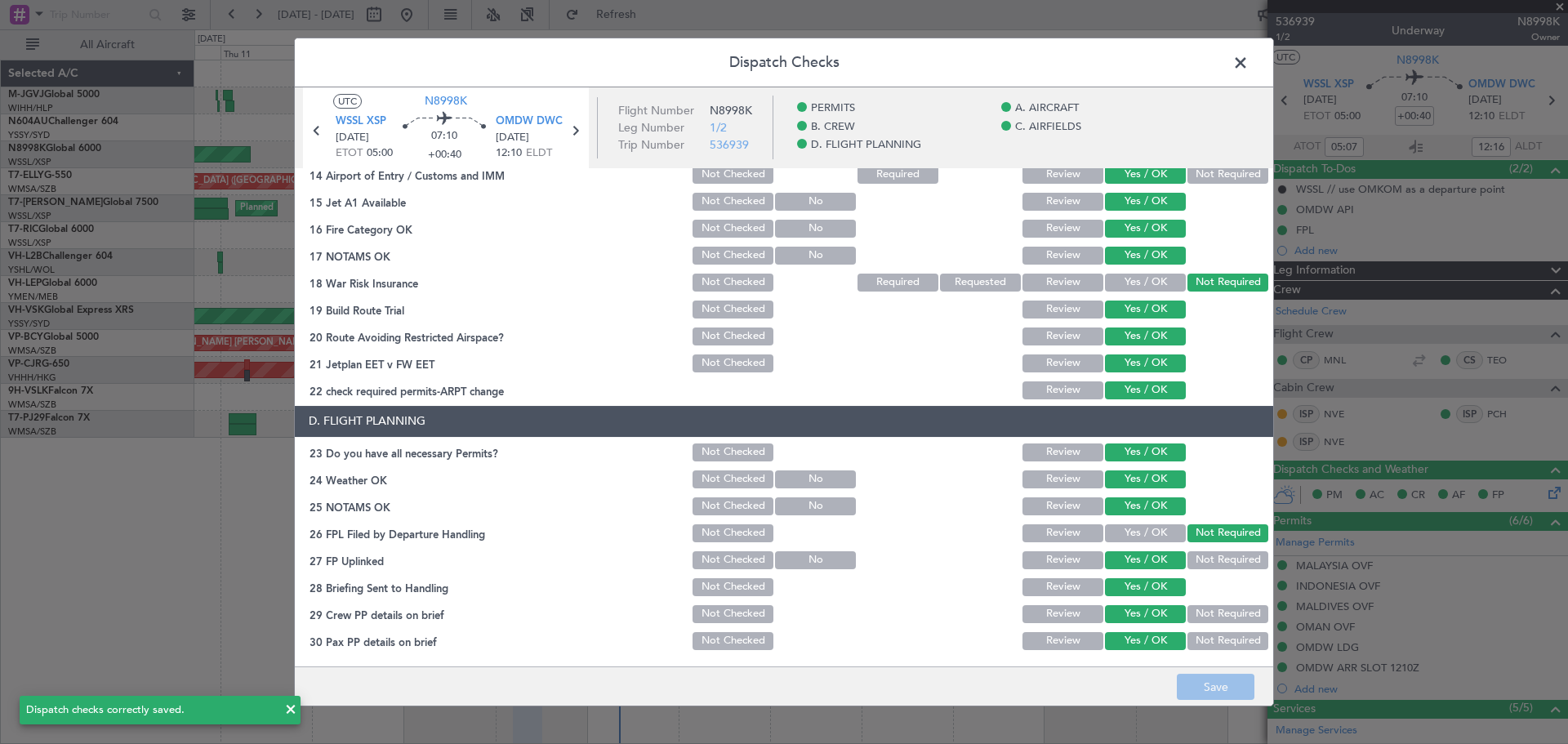
click at [1249, 61] on span at bounding box center [1249, 67] width 0 height 33
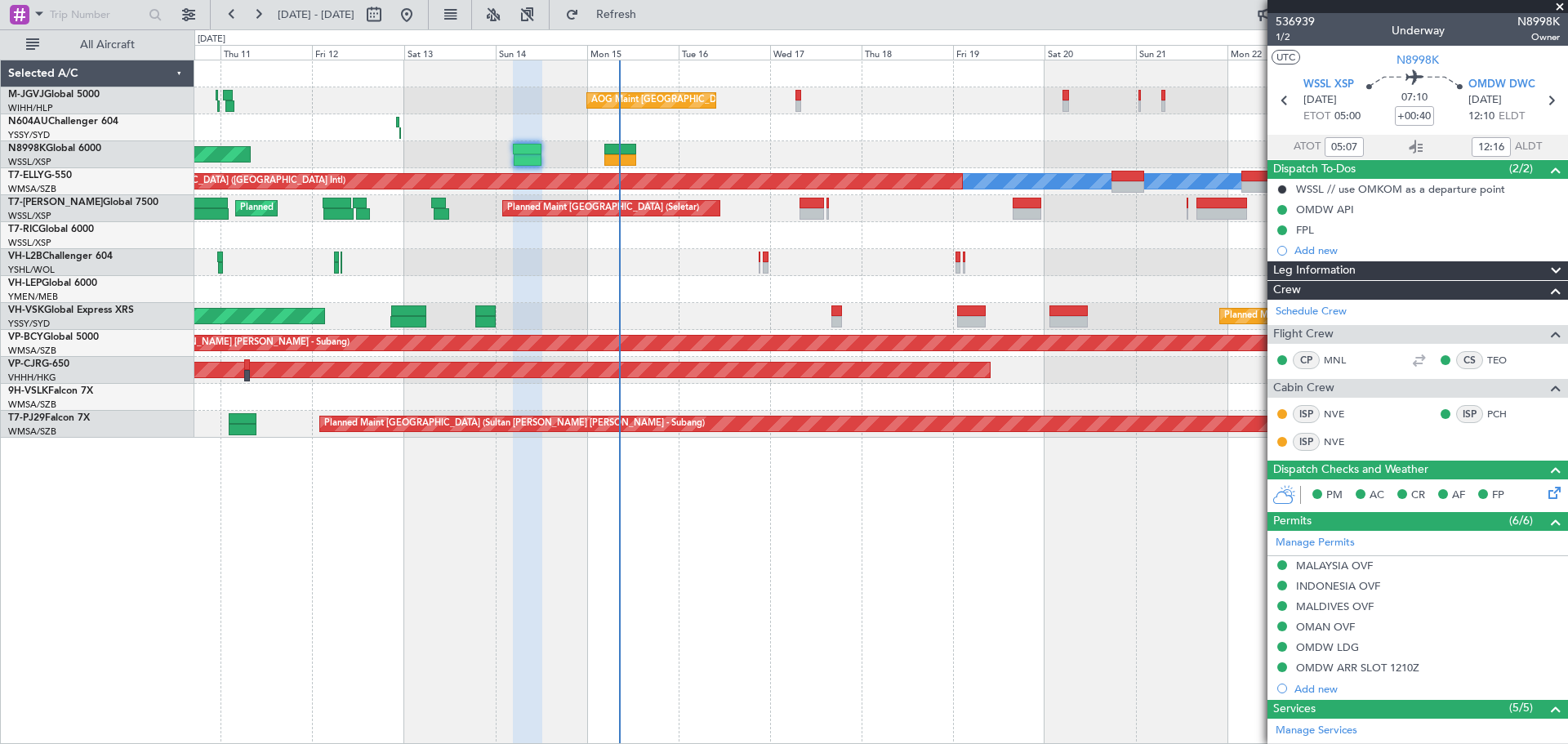
click at [663, 271] on div at bounding box center [881, 263] width 1373 height 27
click at [631, 223] on div at bounding box center [881, 235] width 1373 height 27
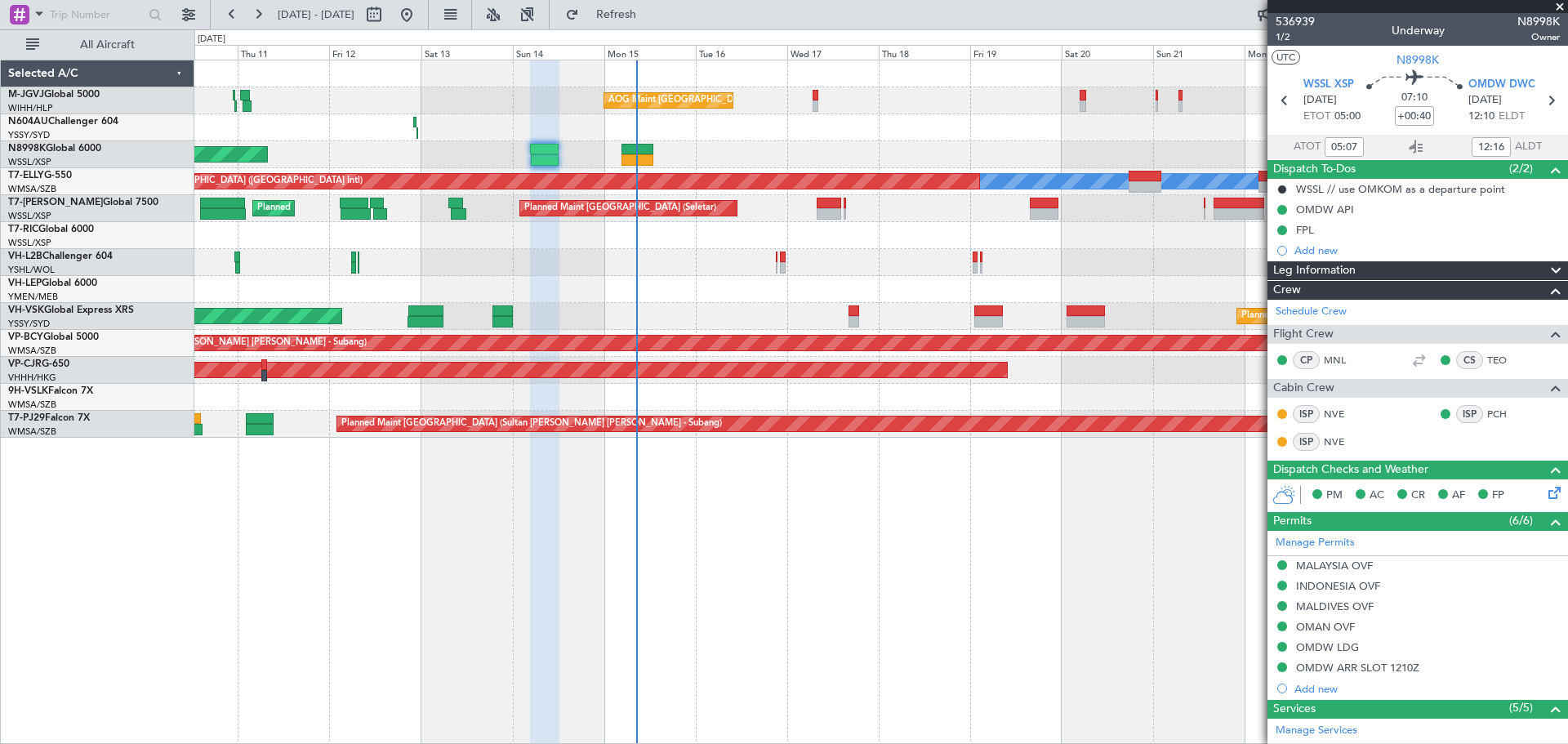
click at [771, 147] on div "AOG Maint [GEOGRAPHIC_DATA] (Halim Intl) Planned Maint [GEOGRAPHIC_DATA] (Selet…" at bounding box center [881, 249] width 1373 height 377
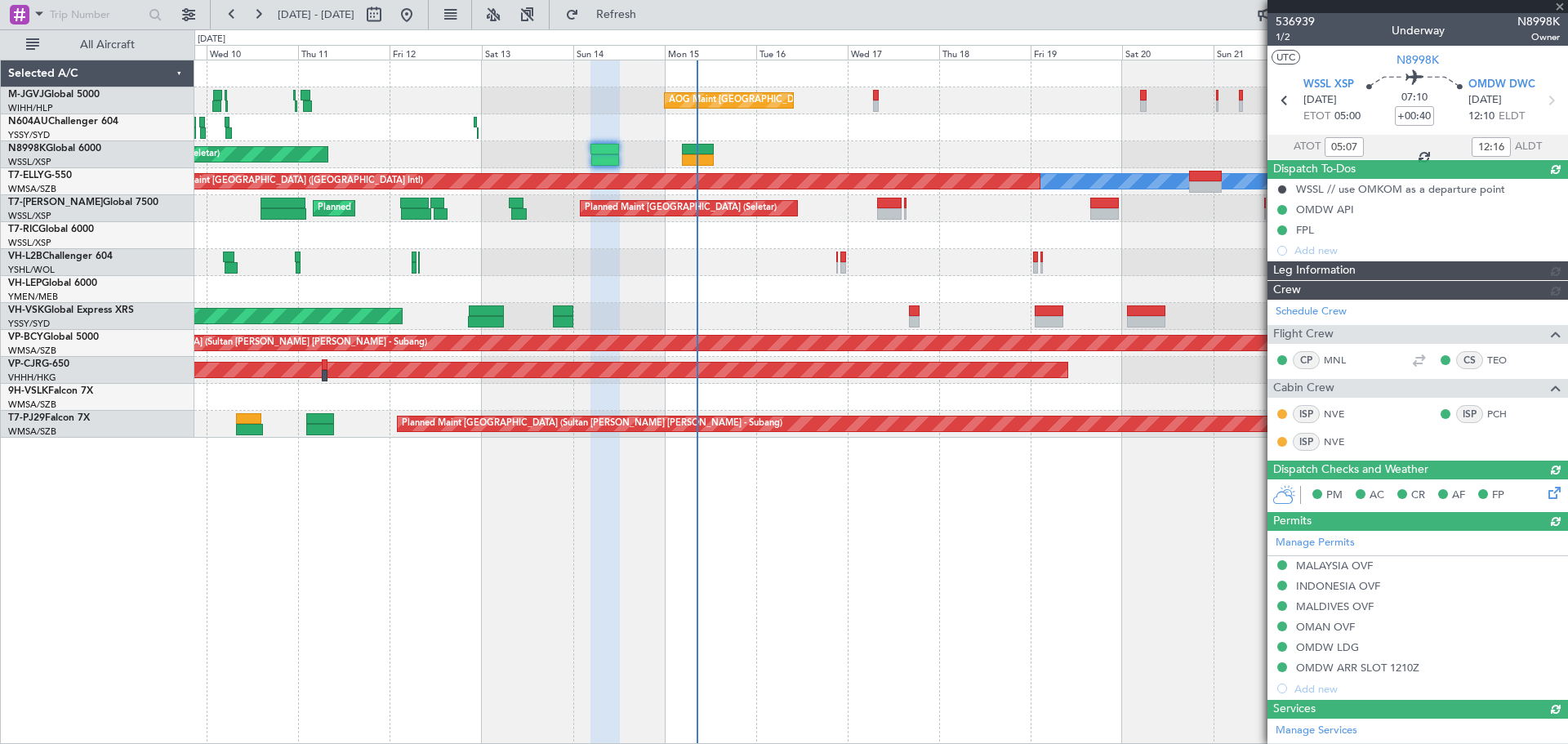
click at [74, 97] on link "M-JGVJ Global 5000" at bounding box center [54, 95] width 92 height 10
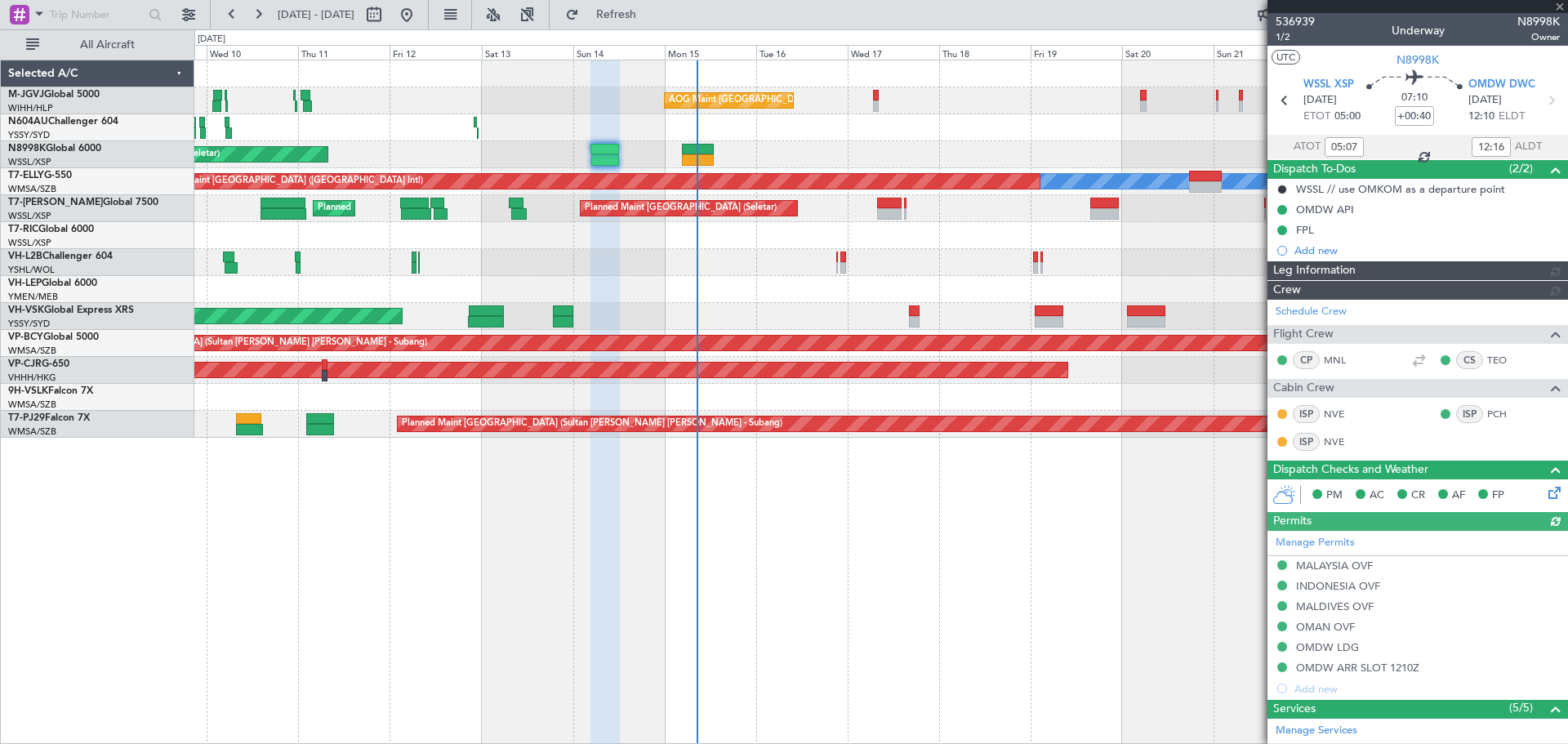
type input "[PERSON_NAME] (BTA)"
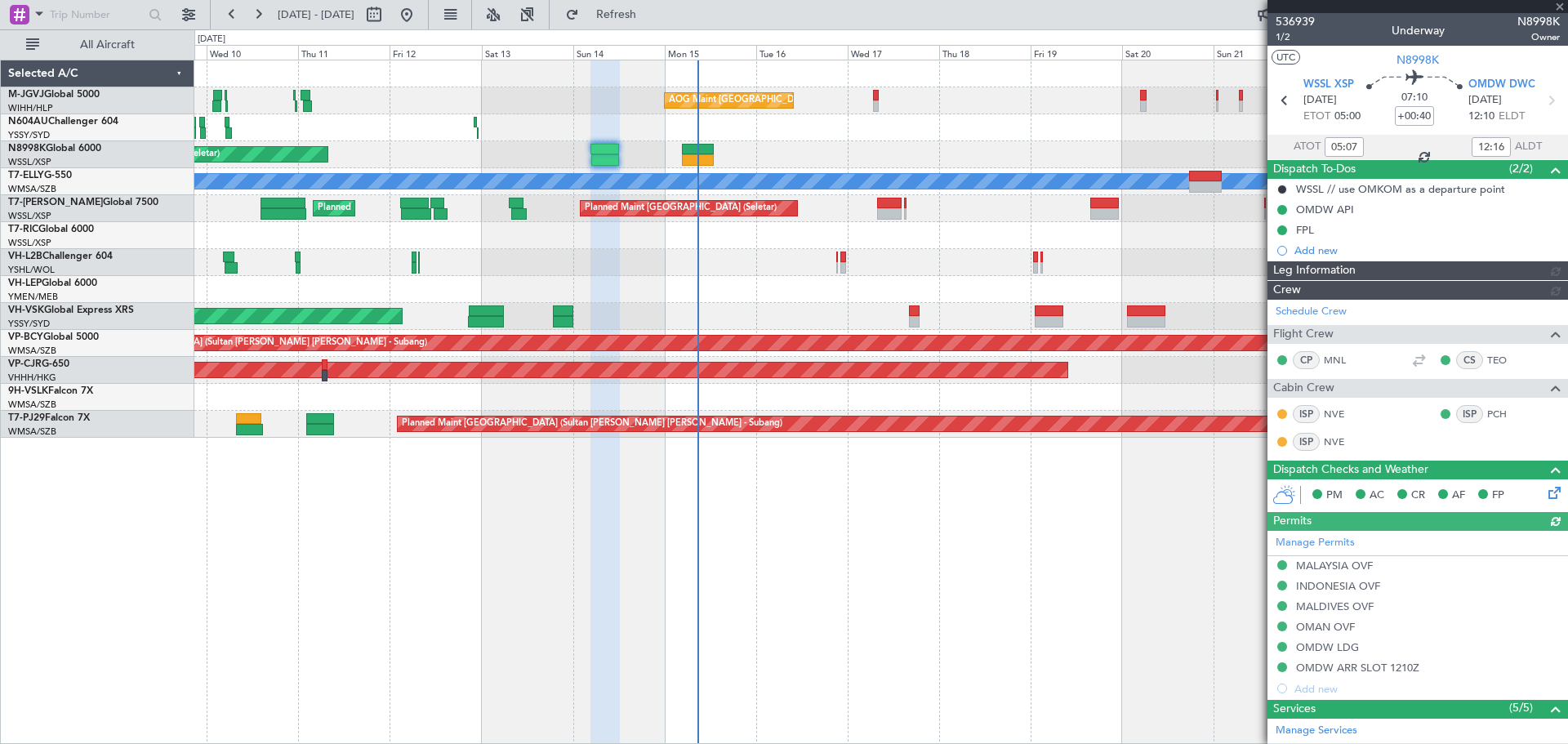
type input "[PERSON_NAME] (BTA)"
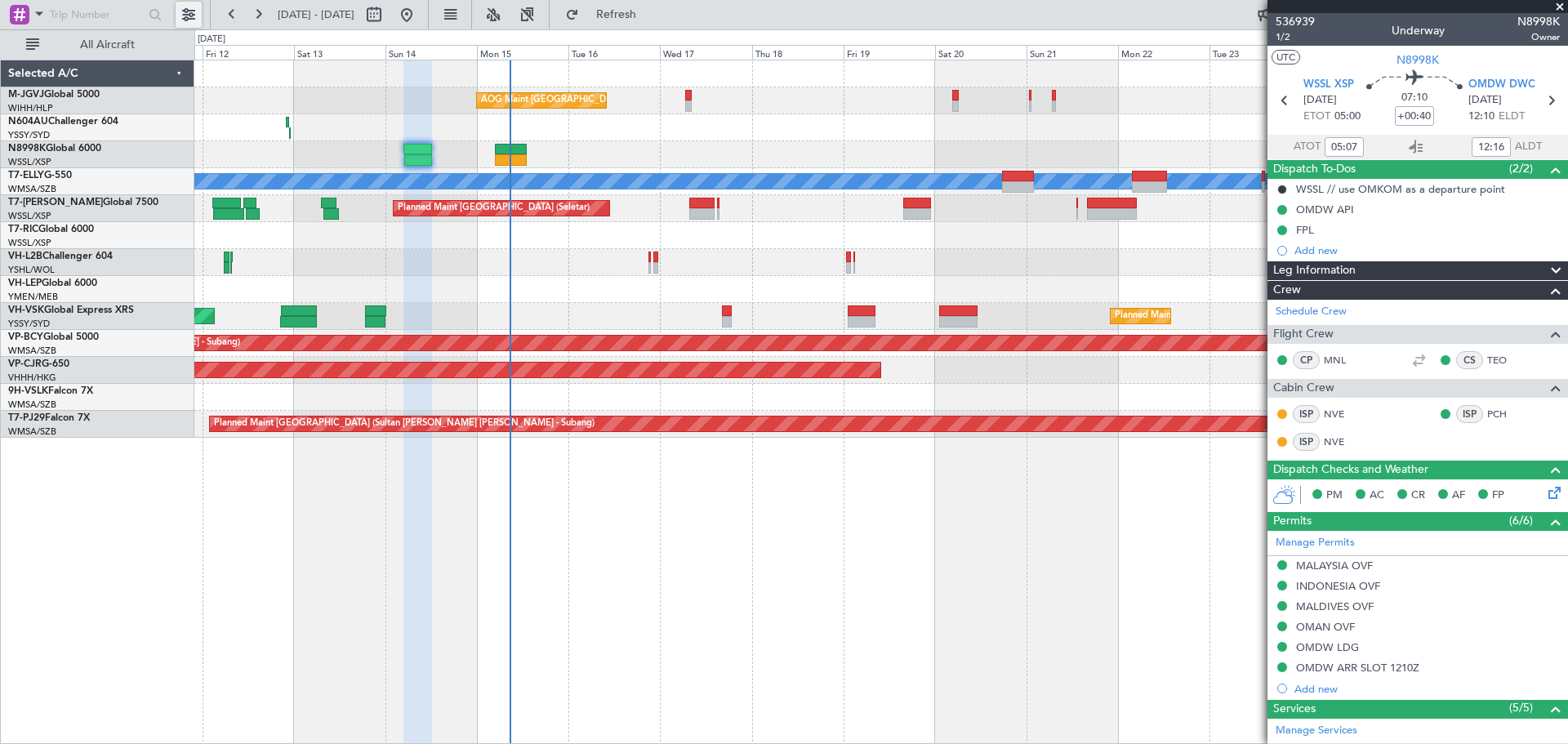
click at [178, 13] on button at bounding box center [188, 14] width 26 height 26
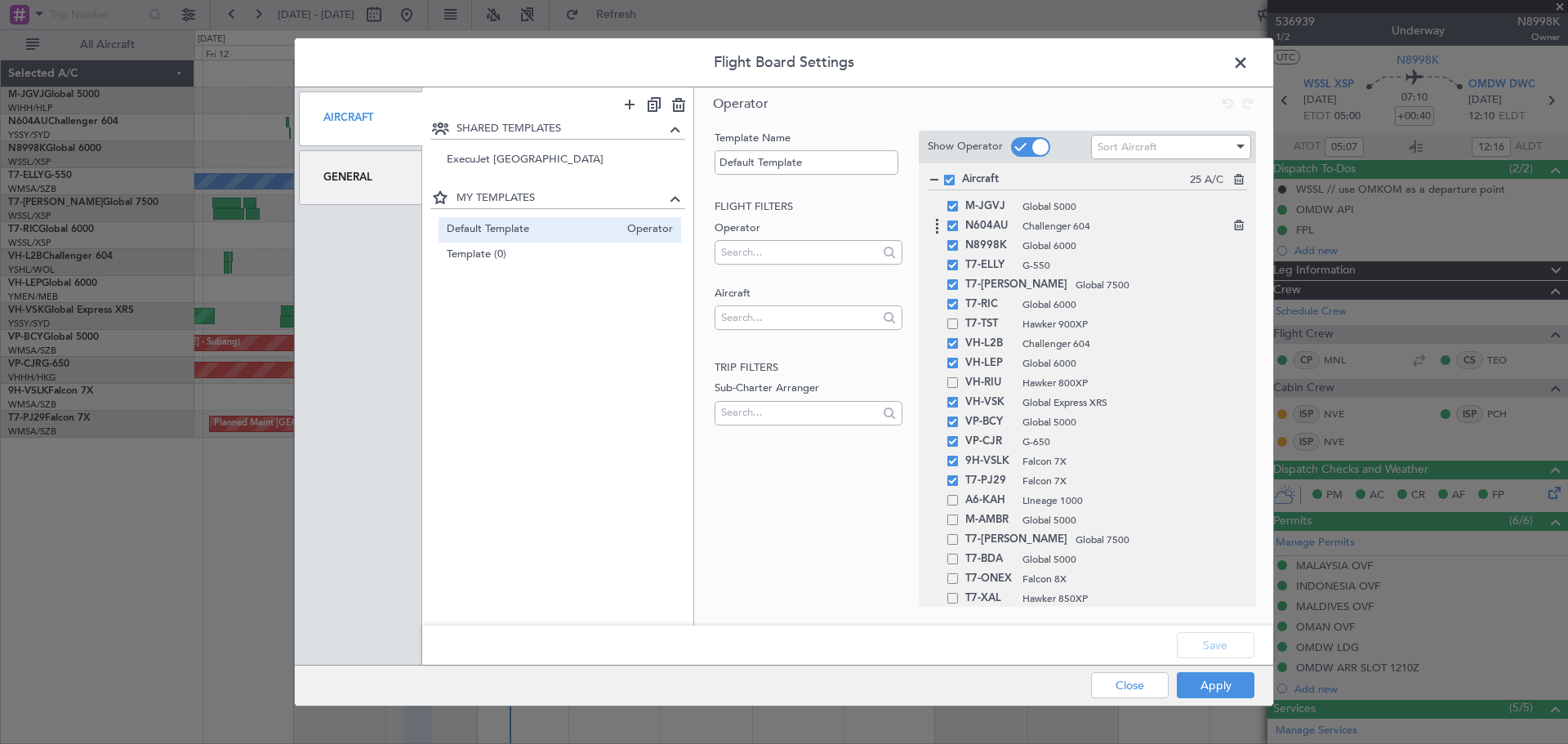
click at [950, 224] on span at bounding box center [952, 225] width 11 height 11
click at [958, 220] on input "checkbox" at bounding box center [958, 220] width 0 height 0
click at [952, 301] on span at bounding box center [952, 304] width 11 height 11
click at [958, 299] on input "checkbox" at bounding box center [958, 299] width 0 height 0
click at [956, 343] on span at bounding box center [952, 343] width 11 height 11
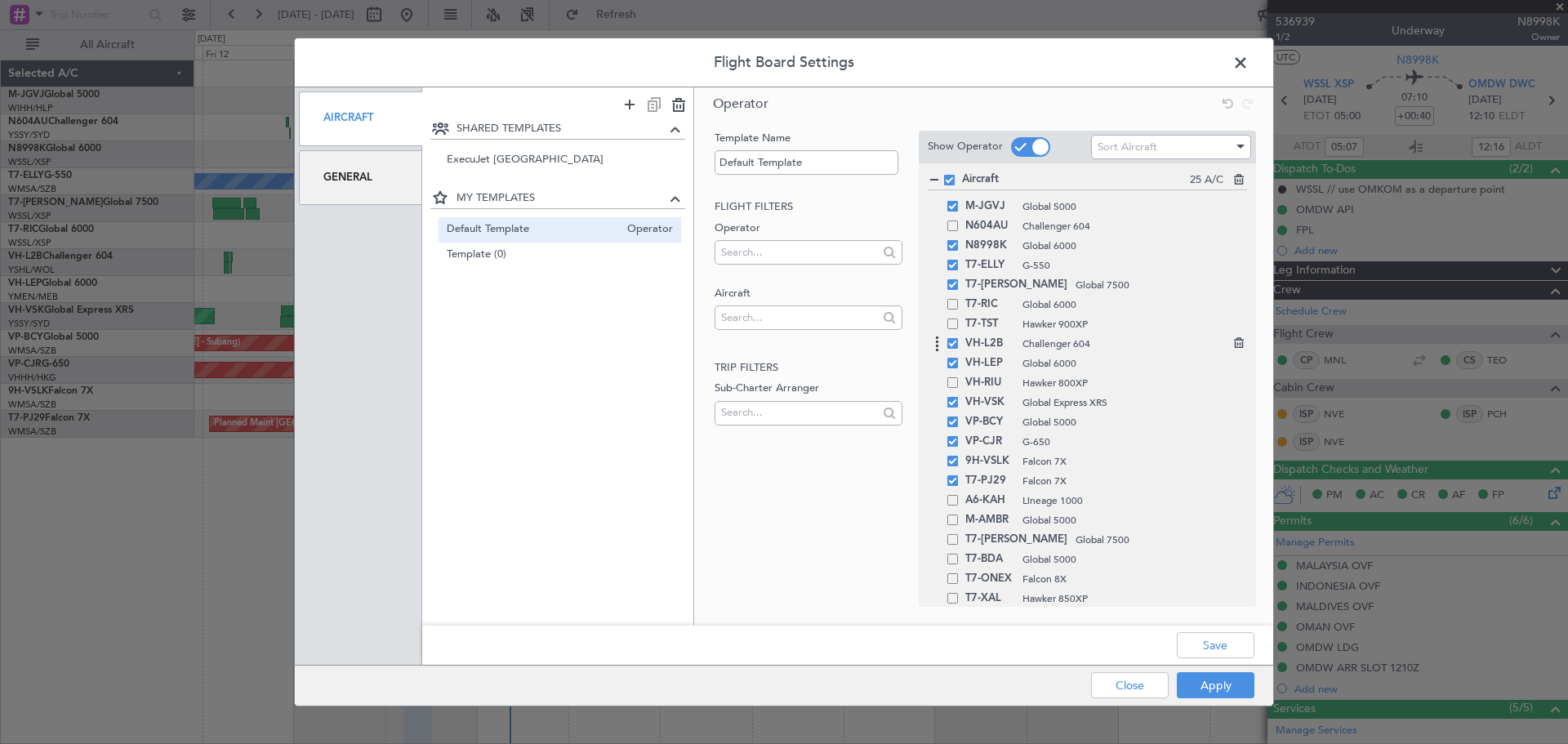
click at [958, 338] on input "checkbox" at bounding box center [958, 338] width 0 height 0
click at [953, 364] on span at bounding box center [952, 363] width 11 height 11
click at [958, 358] on input "checkbox" at bounding box center [958, 358] width 0 height 0
click at [951, 418] on span at bounding box center [952, 421] width 11 height 11
click at [958, 416] on input "checkbox" at bounding box center [958, 416] width 0 height 0
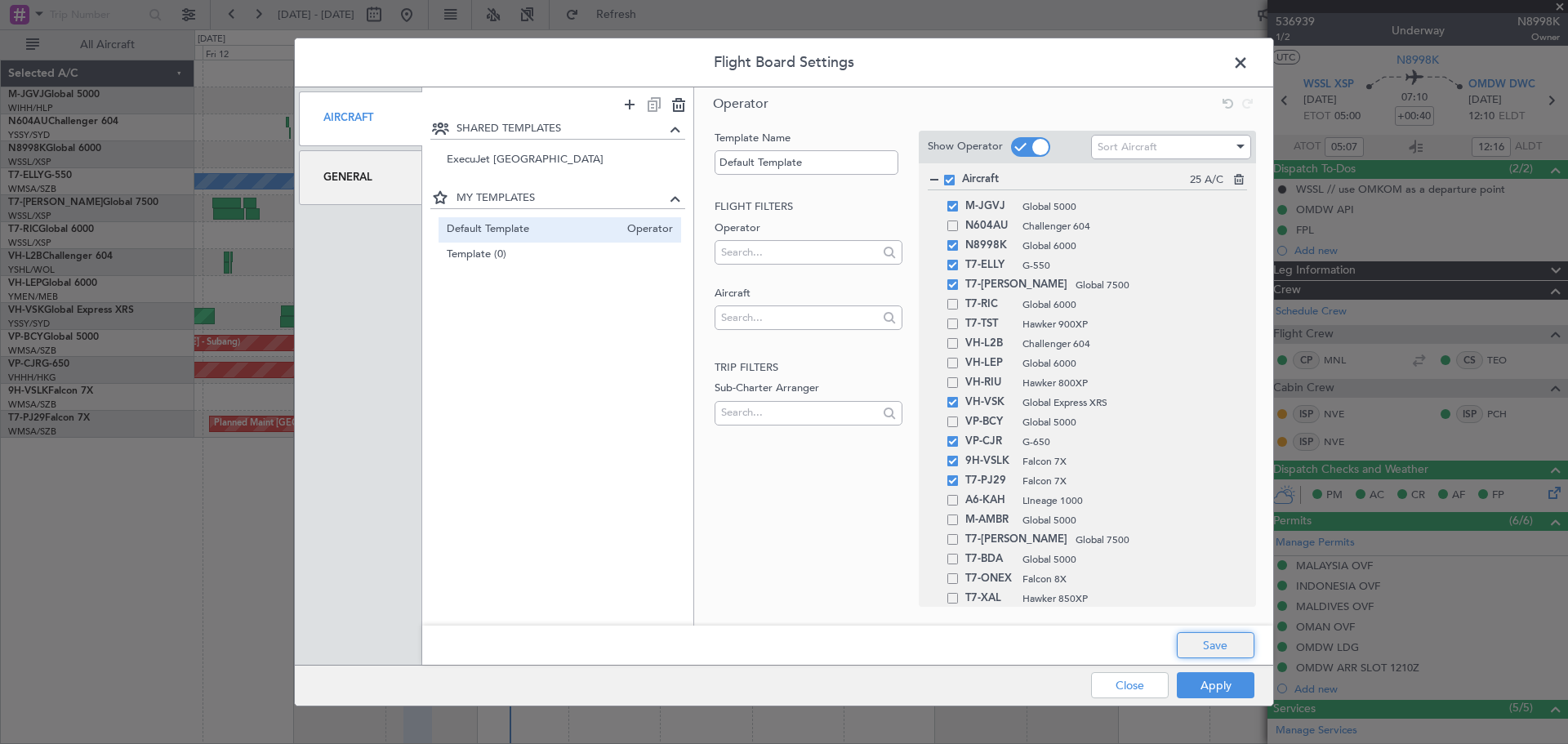
click at [1218, 637] on button "Save" at bounding box center [1215, 645] width 78 height 26
click at [1214, 686] on button "Apply" at bounding box center [1215, 685] width 78 height 26
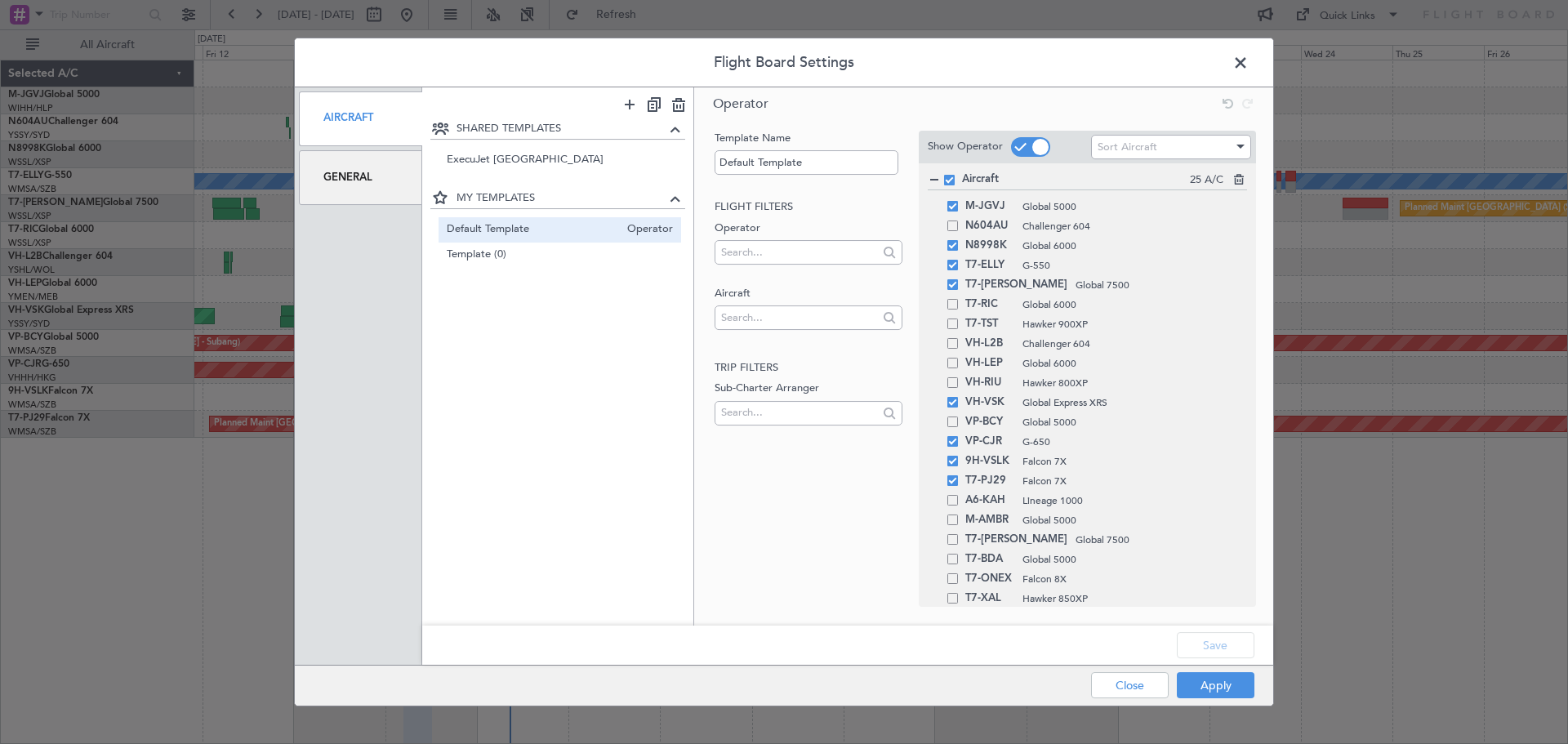
type input "0"
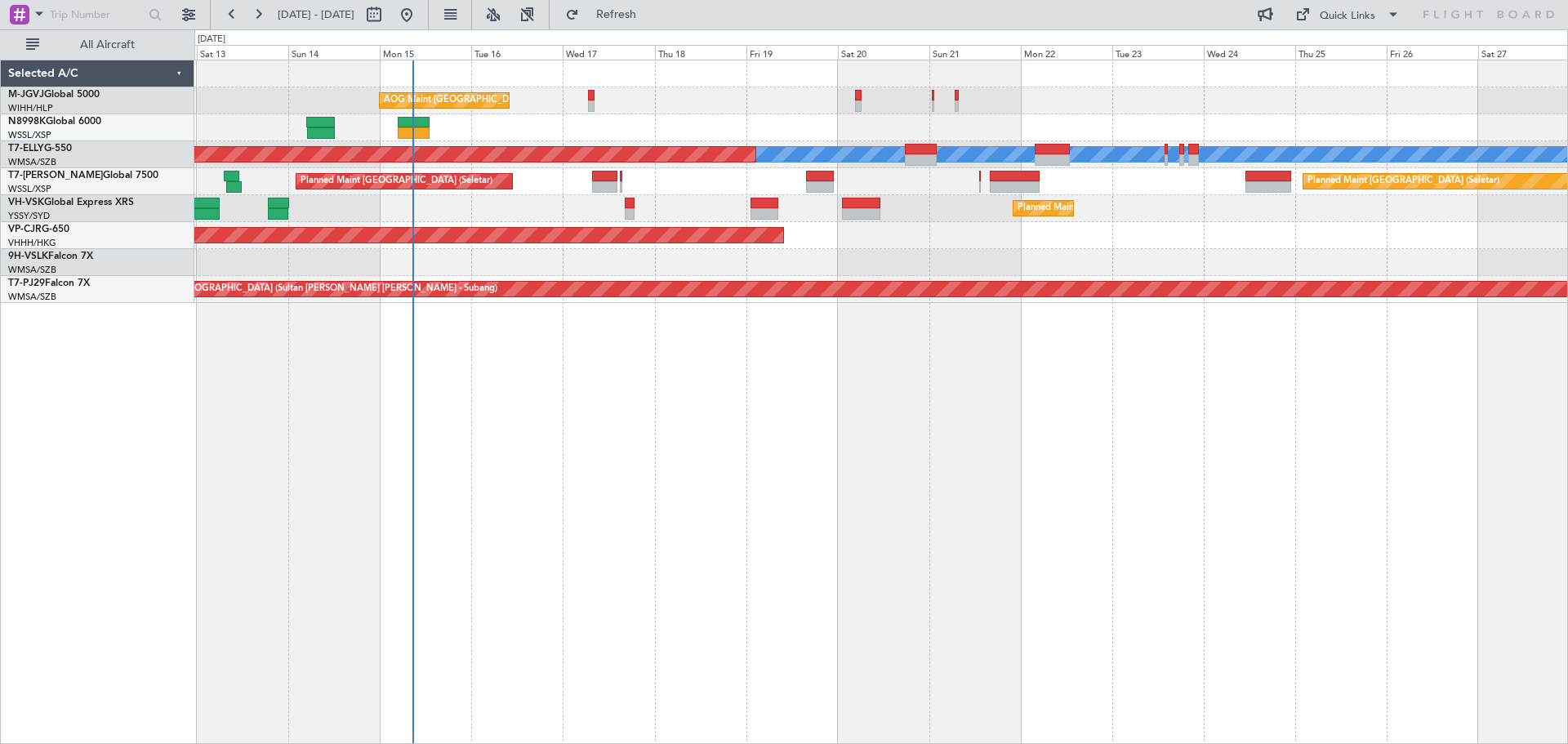
click at [539, 430] on div "AOG Maint [GEOGRAPHIC_DATA] (Halim Intl) Planned Maint [GEOGRAPHIC_DATA] (Selet…" at bounding box center [881, 401] width 1374 height 684
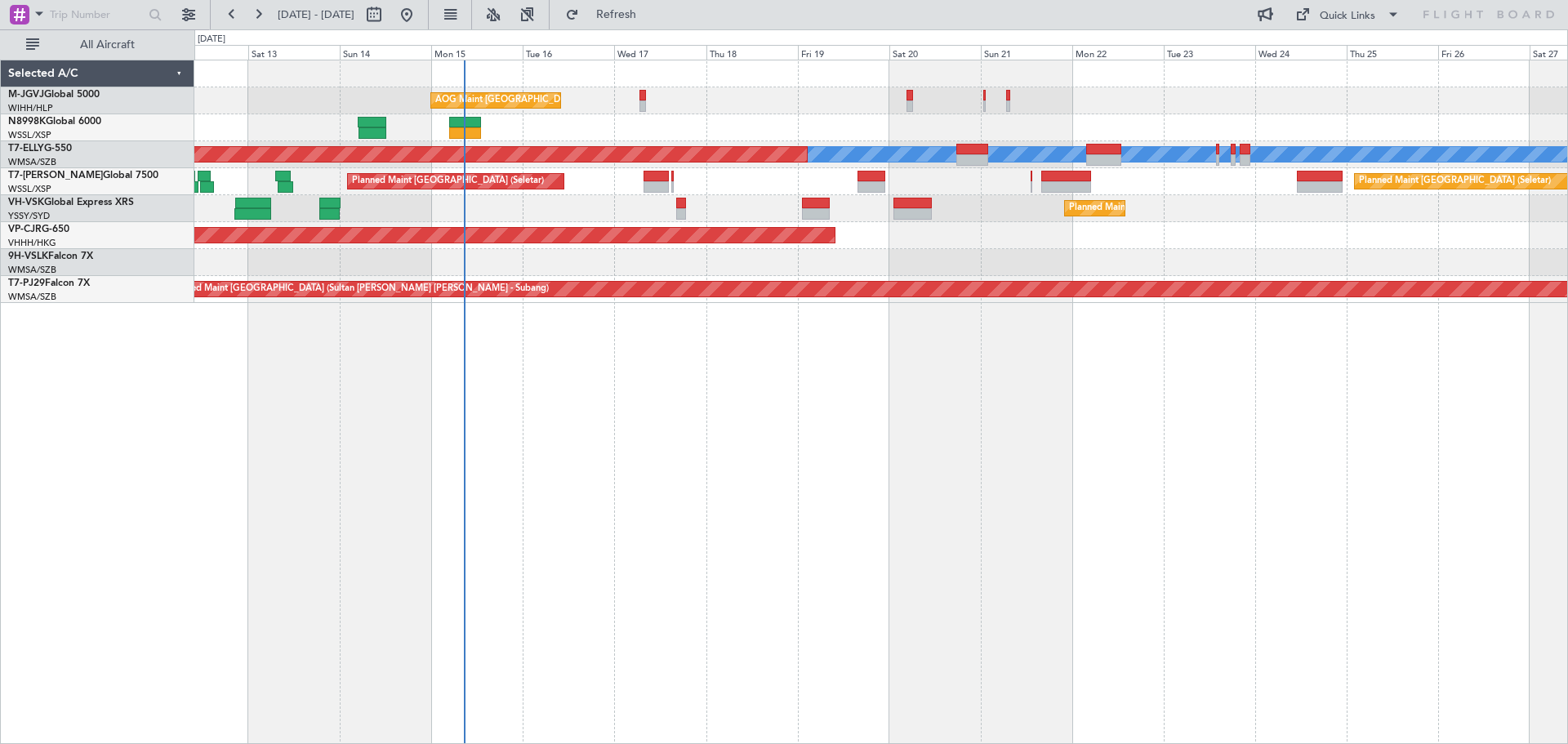
click at [917, 246] on div "Planned Maint [GEOGRAPHIC_DATA] ([GEOGRAPHIC_DATA] Intl)" at bounding box center [881, 235] width 1373 height 27
click at [387, 19] on button at bounding box center [374, 14] width 26 height 26
select select "9"
select select "2025"
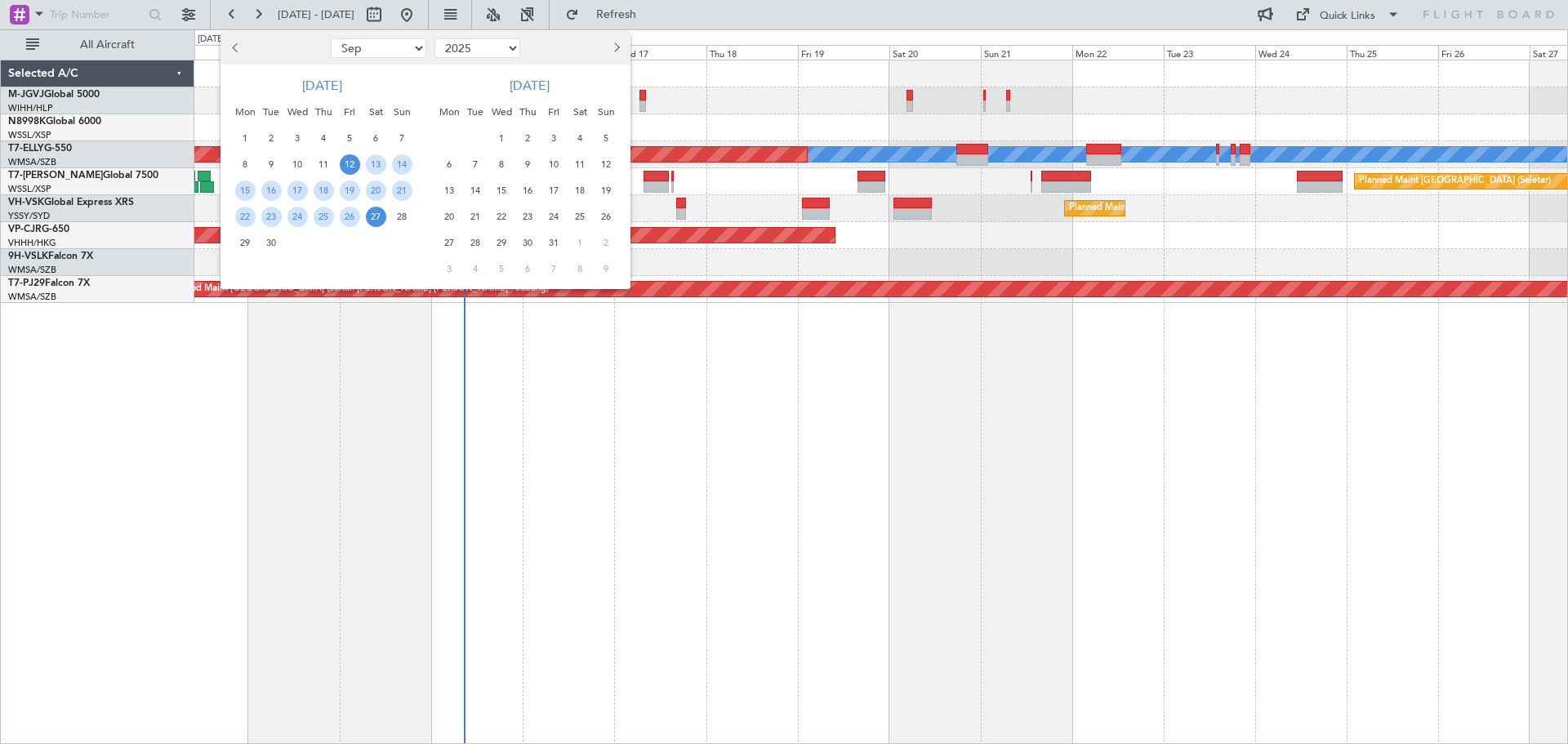
click at [188, 15] on div at bounding box center [784, 372] width 1568 height 744
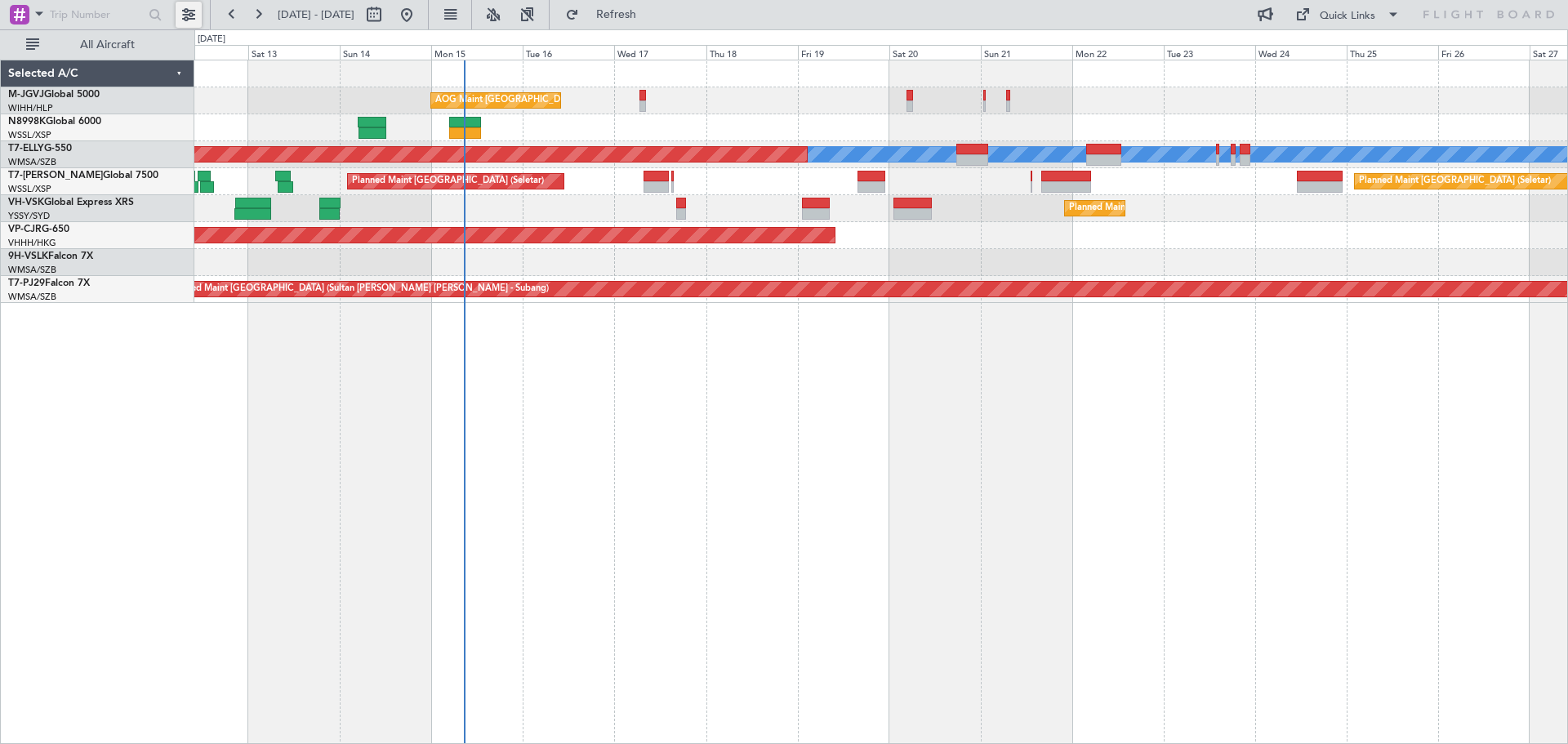
click at [188, 15] on button at bounding box center [188, 14] width 26 height 26
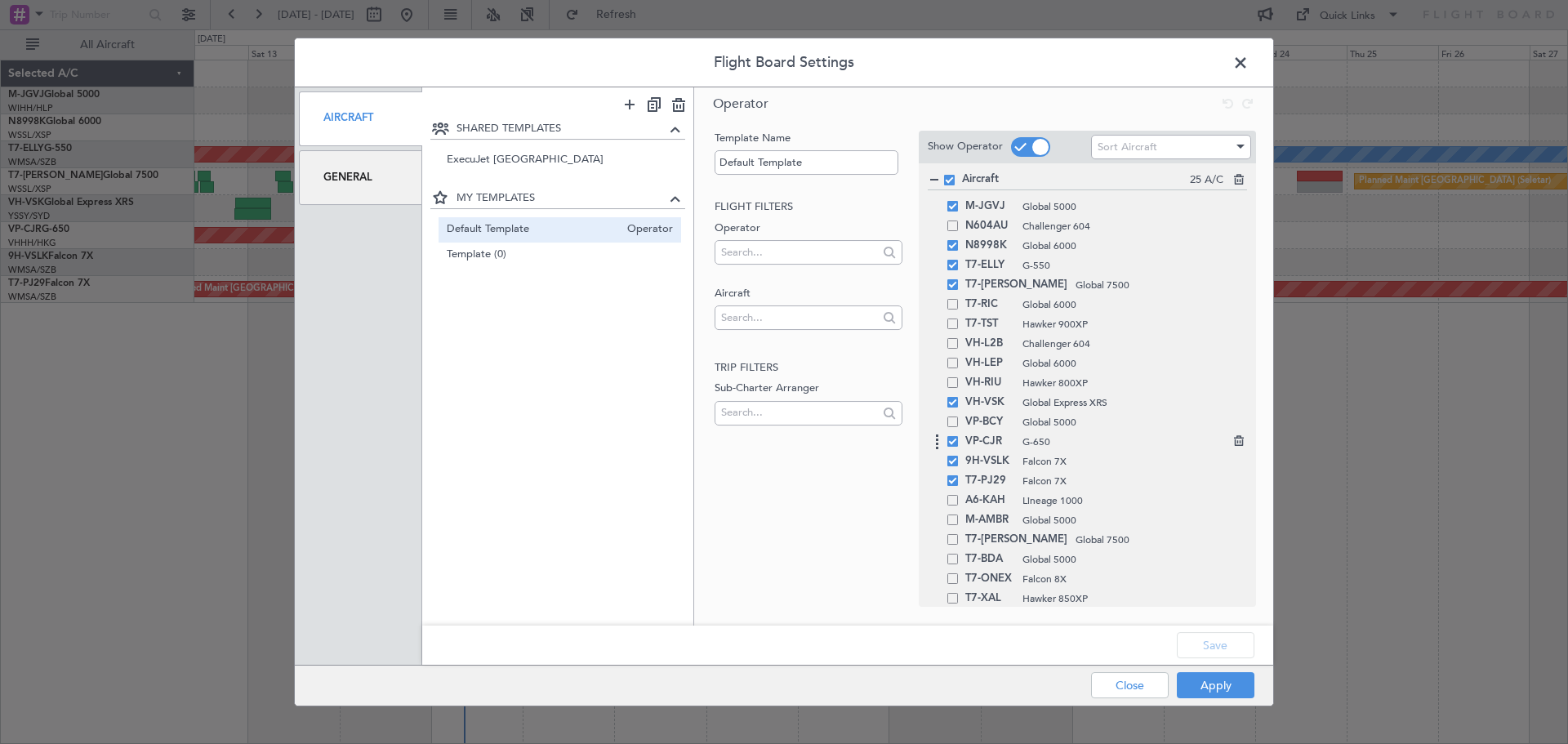
click at [952, 436] on span at bounding box center [952, 441] width 11 height 11
click at [958, 436] on input "checkbox" at bounding box center [958, 436] width 0 height 0
click at [950, 478] on span at bounding box center [952, 480] width 11 height 11
click at [958, 475] on input "checkbox" at bounding box center [958, 475] width 0 height 0
click at [949, 479] on span at bounding box center [952, 480] width 11 height 11
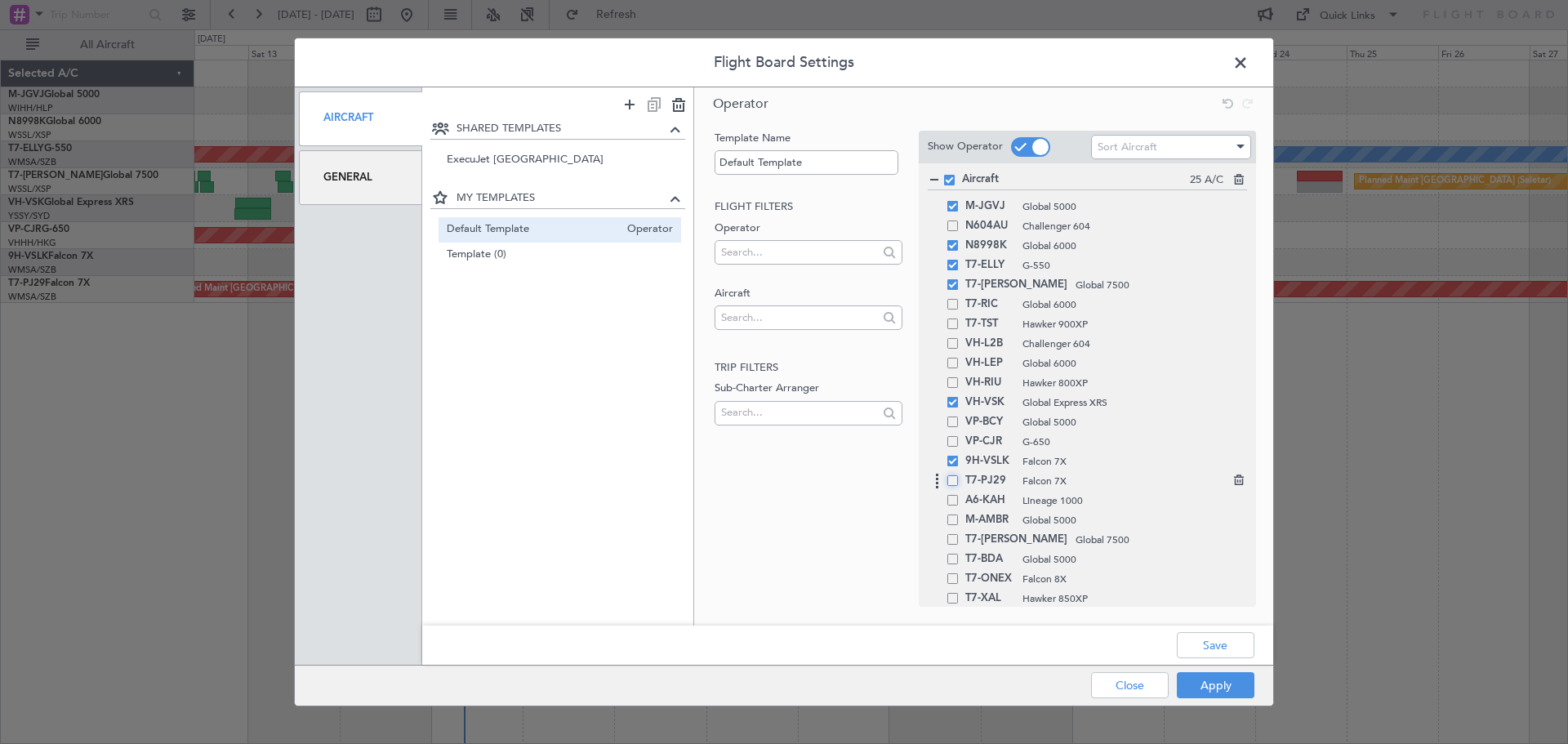
click at [958, 475] on input "checkbox" at bounding box center [958, 475] width 0 height 0
click at [948, 224] on span at bounding box center [952, 225] width 11 height 11
click at [958, 220] on input "checkbox" at bounding box center [958, 220] width 0 height 0
click at [953, 303] on span at bounding box center [952, 304] width 11 height 11
click at [958, 299] on input "checkbox" at bounding box center [958, 299] width 0 height 0
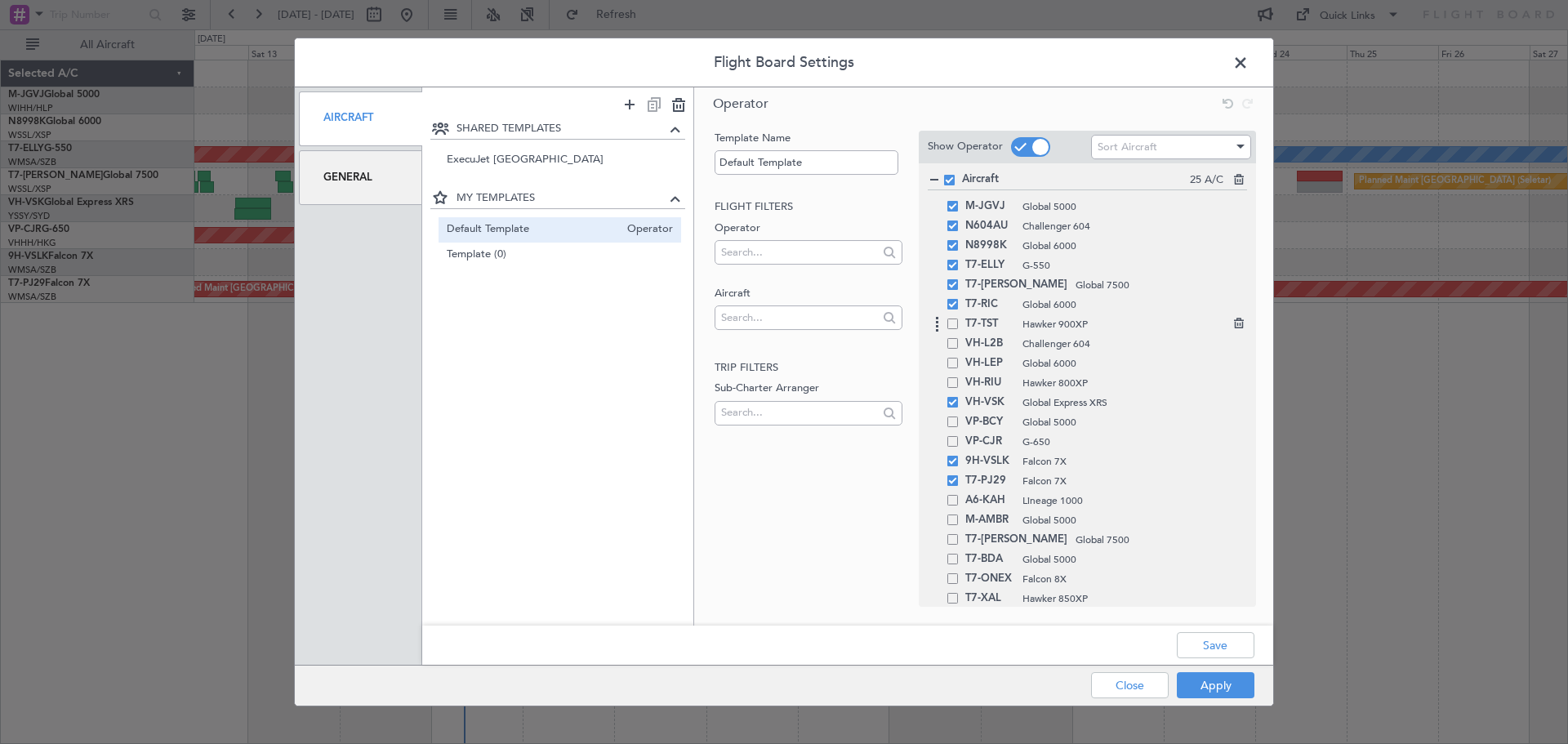
click at [953, 320] on span at bounding box center [952, 324] width 11 height 11
click at [958, 319] on input "checkbox" at bounding box center [958, 319] width 0 height 0
click at [951, 343] on span at bounding box center [952, 343] width 11 height 11
click at [958, 338] on input "checkbox" at bounding box center [958, 338] width 0 height 0
click at [951, 360] on span at bounding box center [952, 363] width 11 height 11
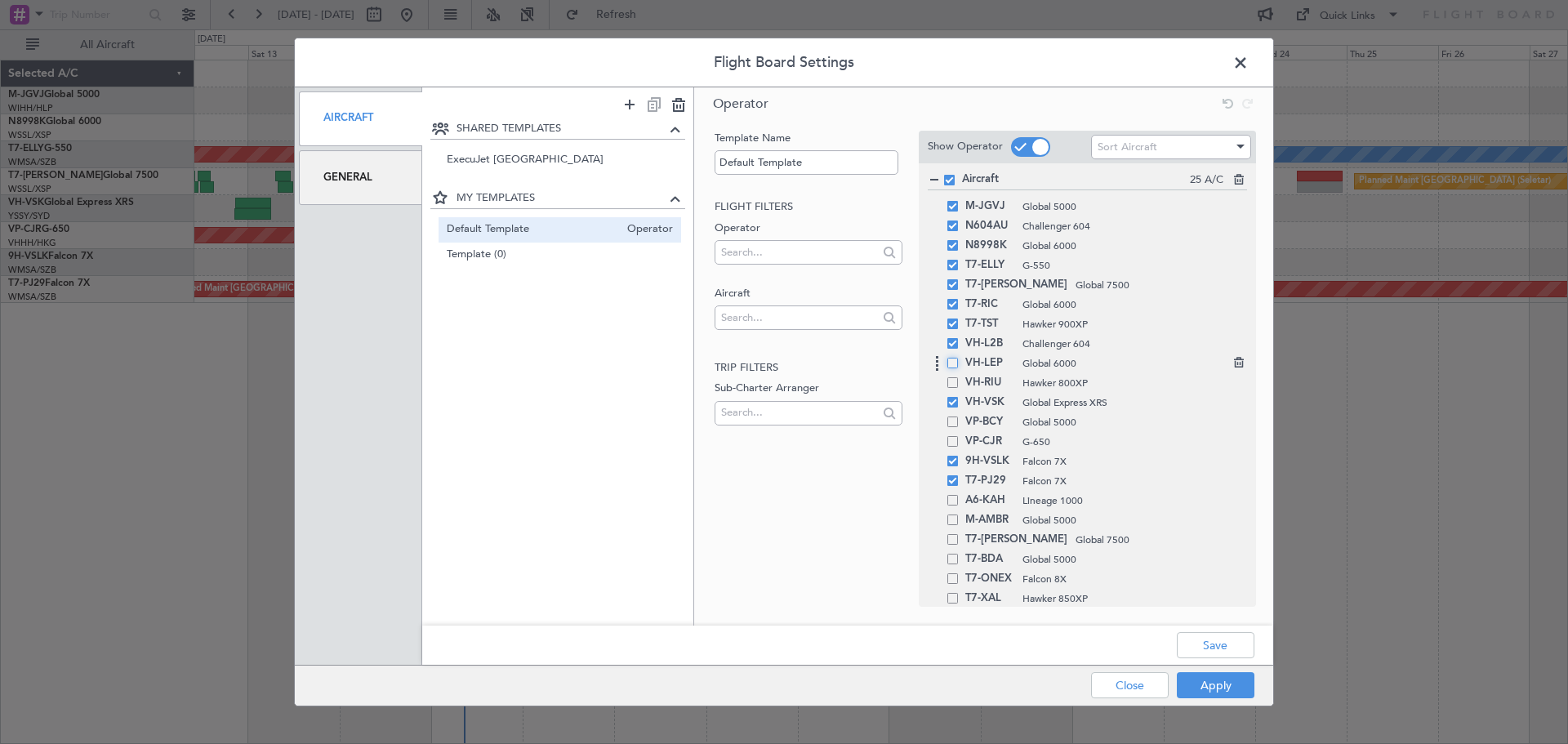
click at [958, 358] on input "checkbox" at bounding box center [958, 358] width 0 height 0
click at [954, 380] on span at bounding box center [952, 382] width 11 height 11
click at [958, 377] on input "checkbox" at bounding box center [958, 377] width 0 height 0
click at [952, 418] on span at bounding box center [952, 421] width 11 height 11
click at [958, 416] on input "checkbox" at bounding box center [958, 416] width 0 height 0
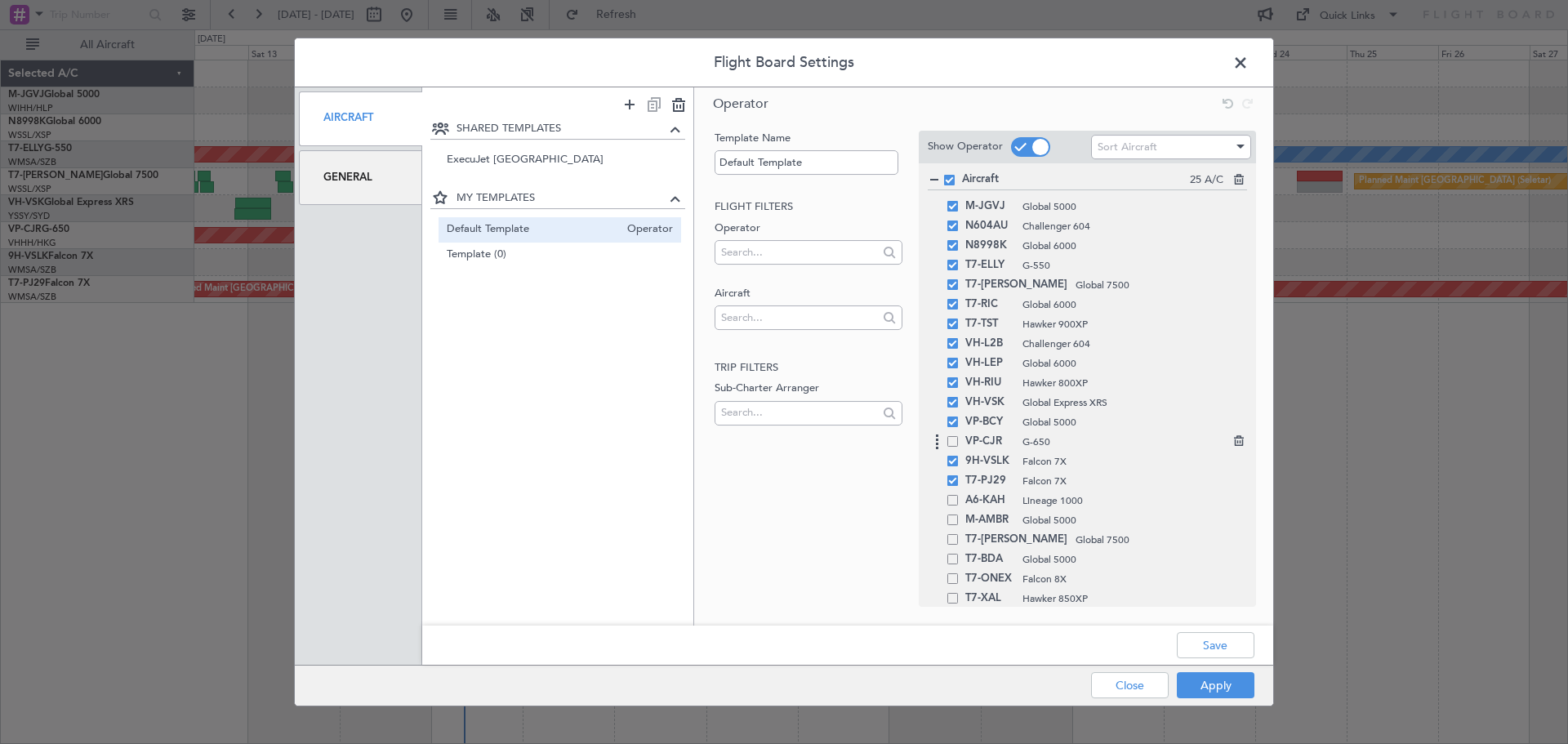
click at [952, 446] on span at bounding box center [952, 441] width 11 height 11
click at [958, 436] on input "checkbox" at bounding box center [958, 436] width 0 height 0
click at [1198, 646] on button "Save" at bounding box center [1215, 645] width 78 height 26
click at [1223, 690] on button "Apply" at bounding box center [1215, 685] width 78 height 26
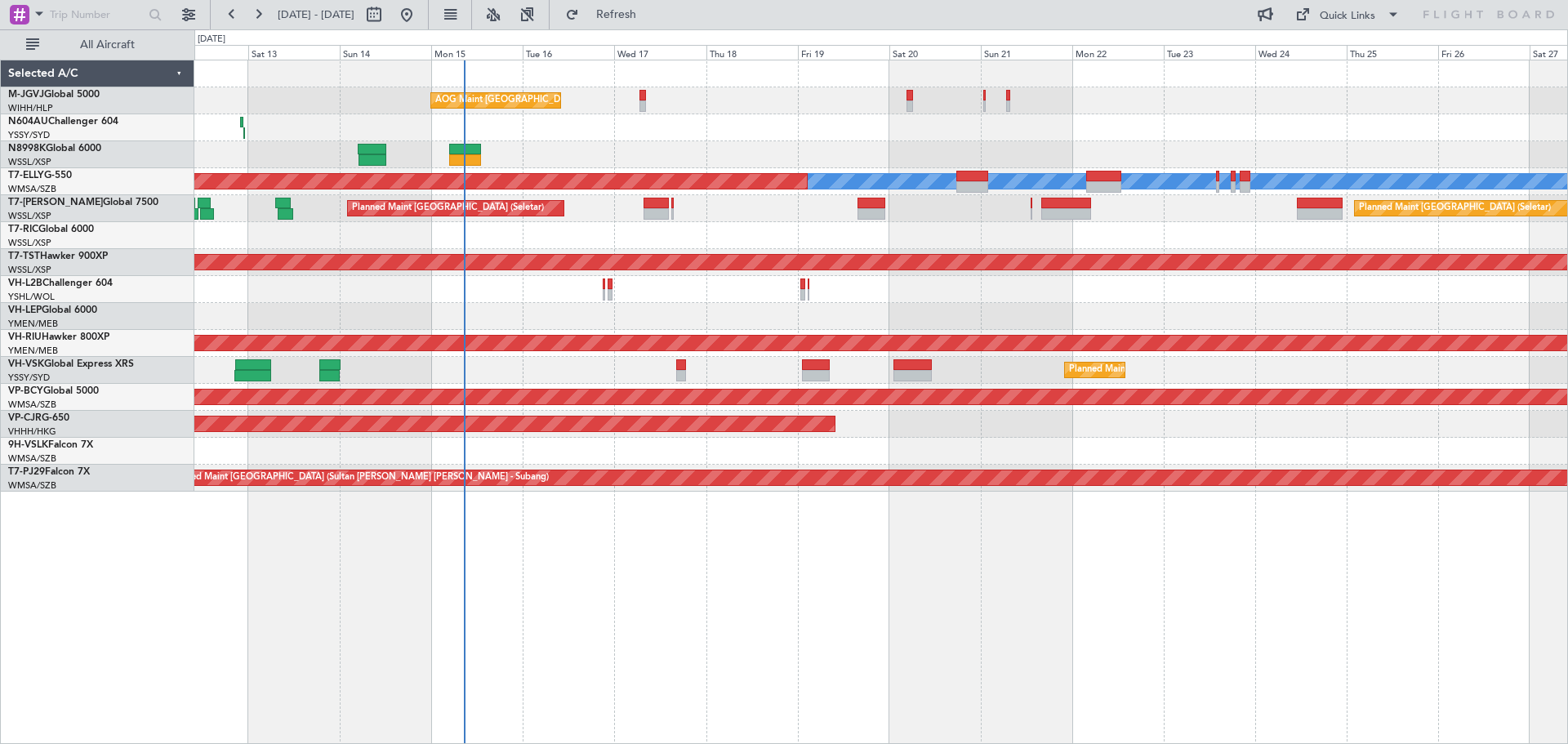
click at [768, 658] on div "AOG Maint [GEOGRAPHIC_DATA] (Halim Intl) Planned Maint [GEOGRAPHIC_DATA] (Selet…" at bounding box center [881, 401] width 1374 height 684
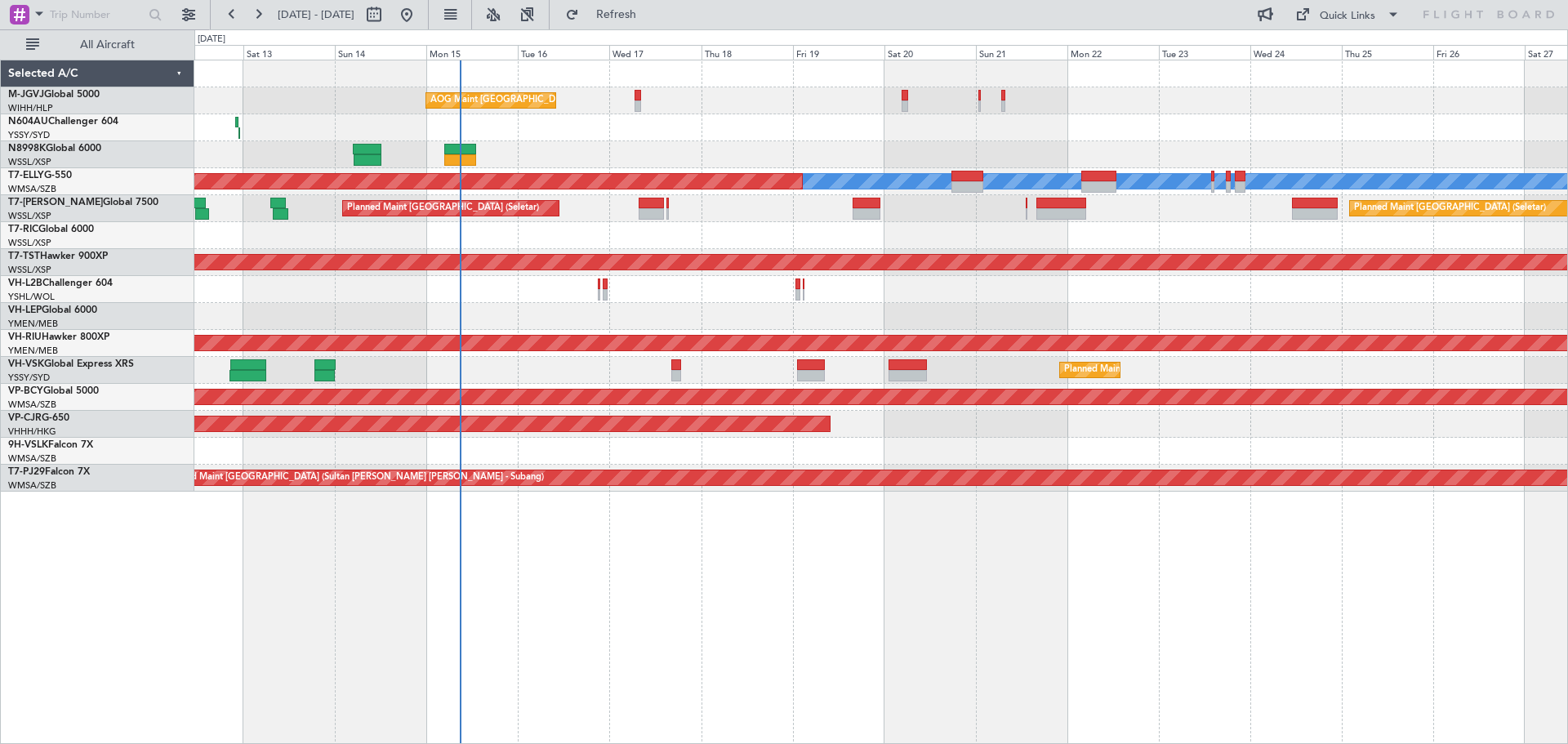
click at [501, 303] on div "AOG Maint [GEOGRAPHIC_DATA] (Halim Intl) Planned Maint [GEOGRAPHIC_DATA] (Selet…" at bounding box center [881, 275] width 1373 height 431
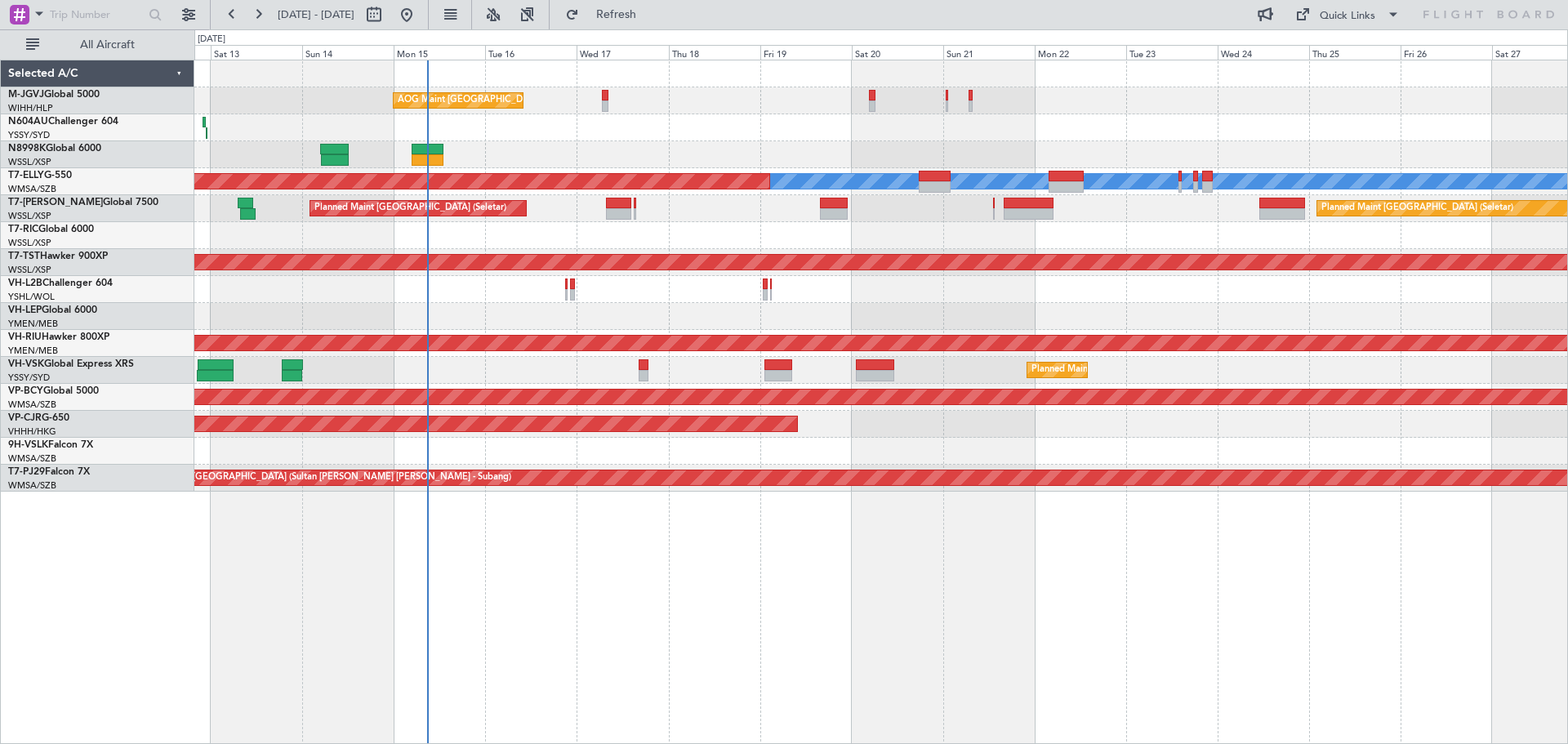
click at [822, 148] on div "Planned Maint [GEOGRAPHIC_DATA] (Seletar)" at bounding box center [881, 154] width 1373 height 27
